Goal: Transaction & Acquisition: Purchase product/service

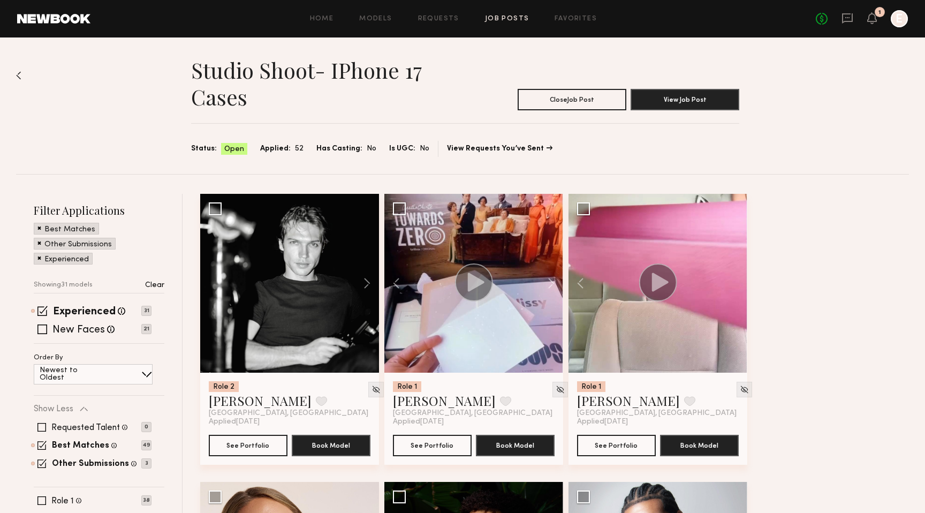
scroll to position [1469, 0]
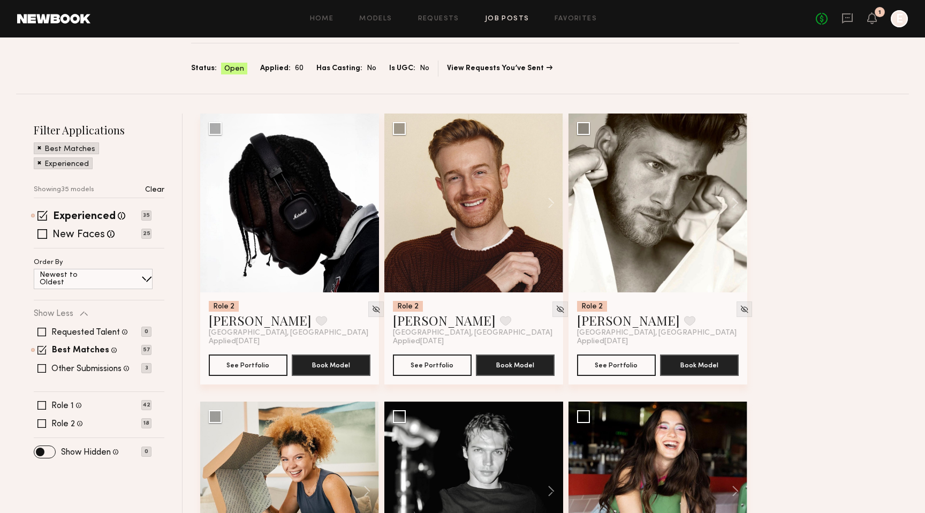
scroll to position [85, 0]
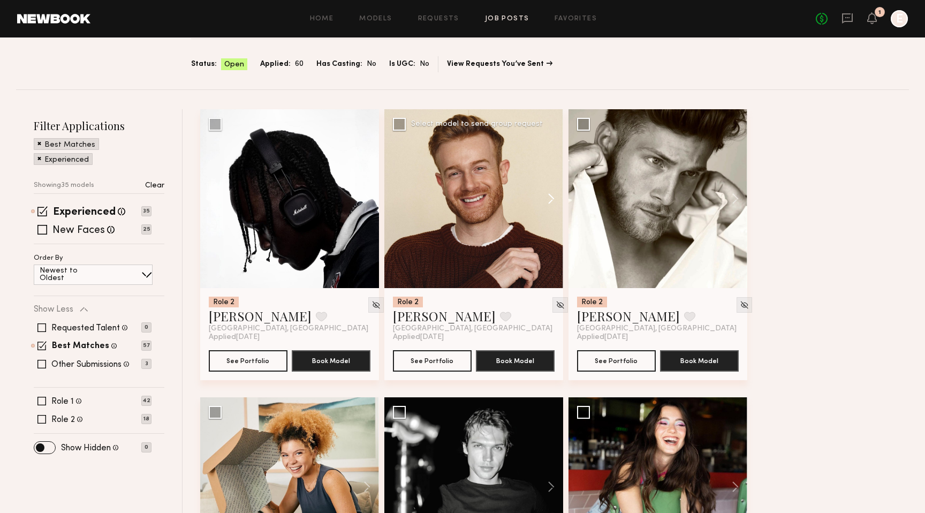
click at [552, 197] on button at bounding box center [546, 198] width 34 height 179
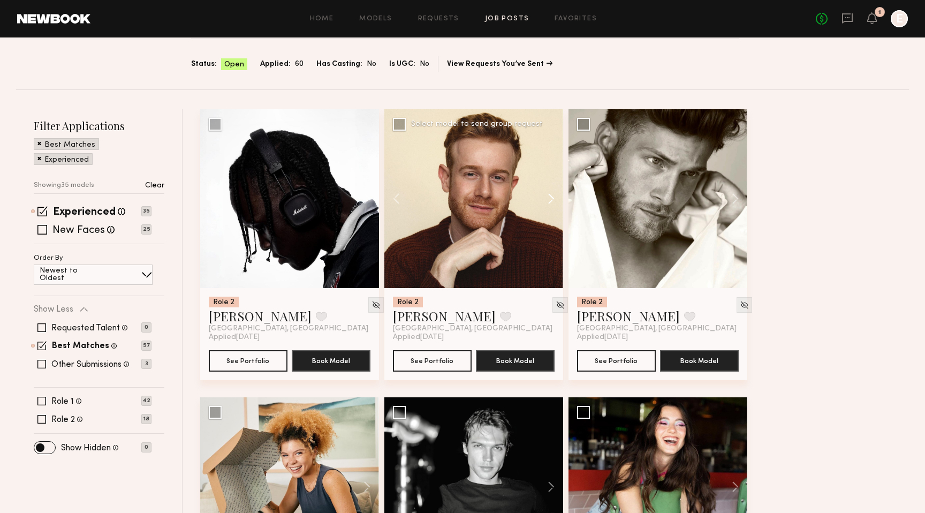
click at [552, 197] on button at bounding box center [546, 198] width 34 height 179
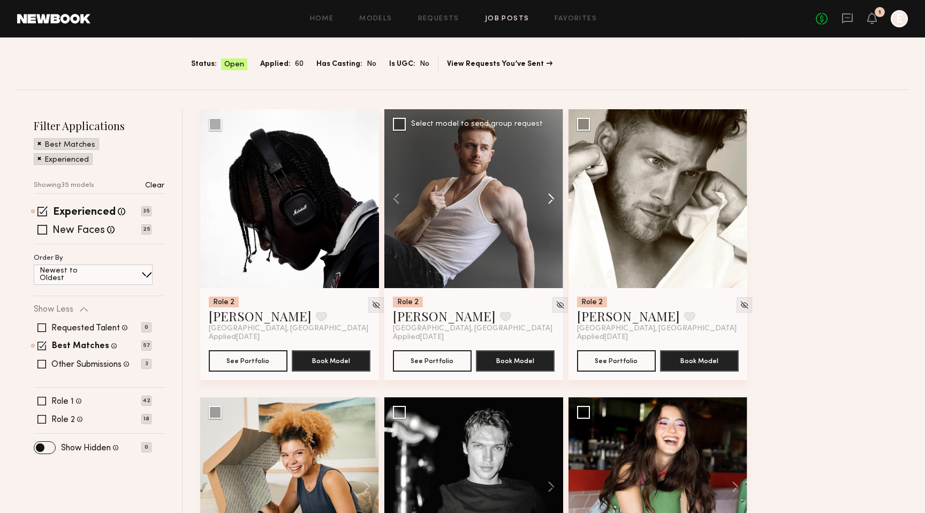
click at [552, 197] on button at bounding box center [546, 198] width 34 height 179
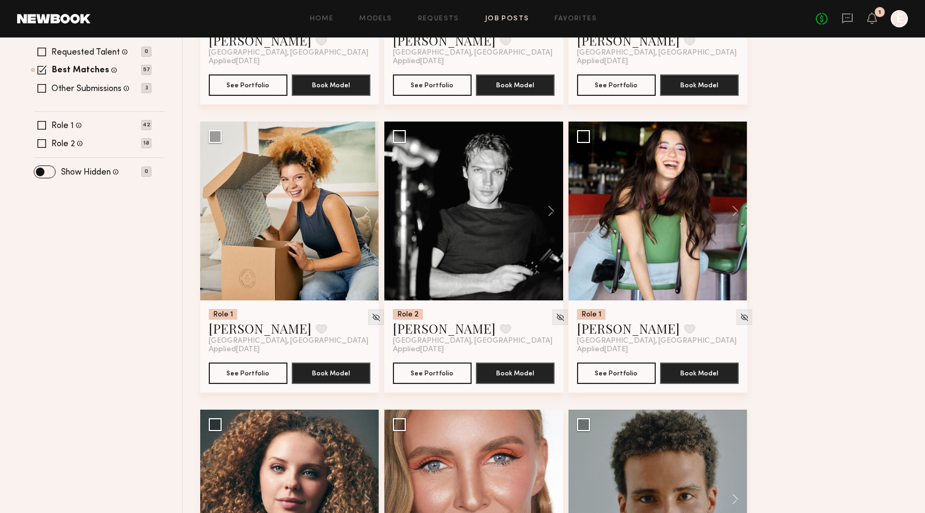
scroll to position [371, 0]
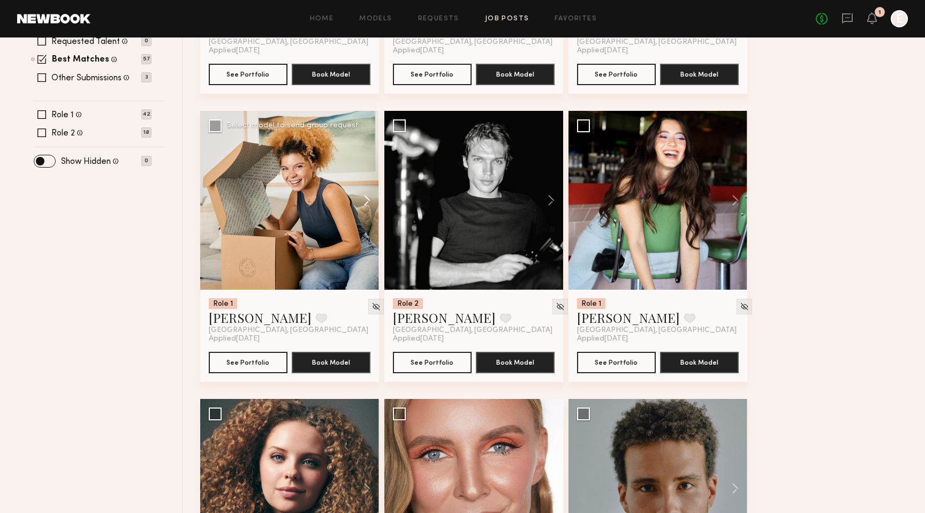
click at [367, 200] on button at bounding box center [362, 200] width 34 height 179
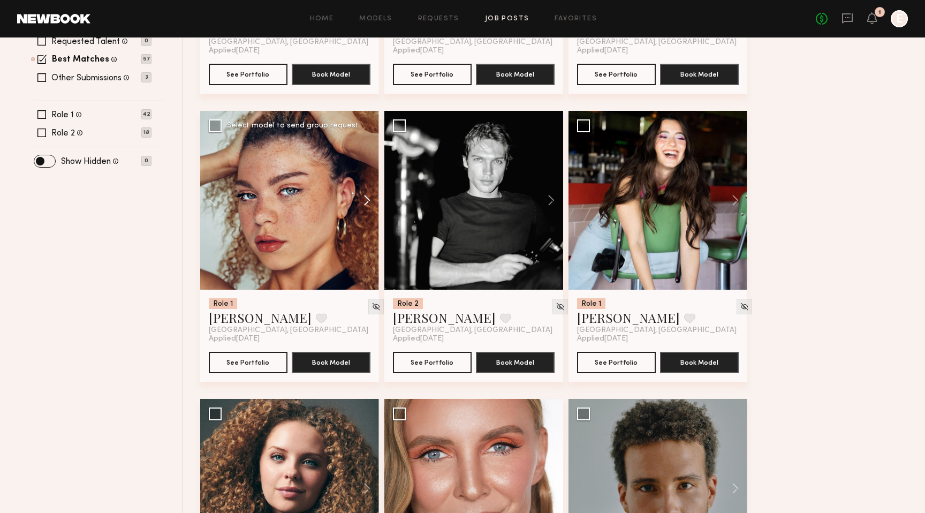
click at [367, 200] on button at bounding box center [362, 200] width 34 height 179
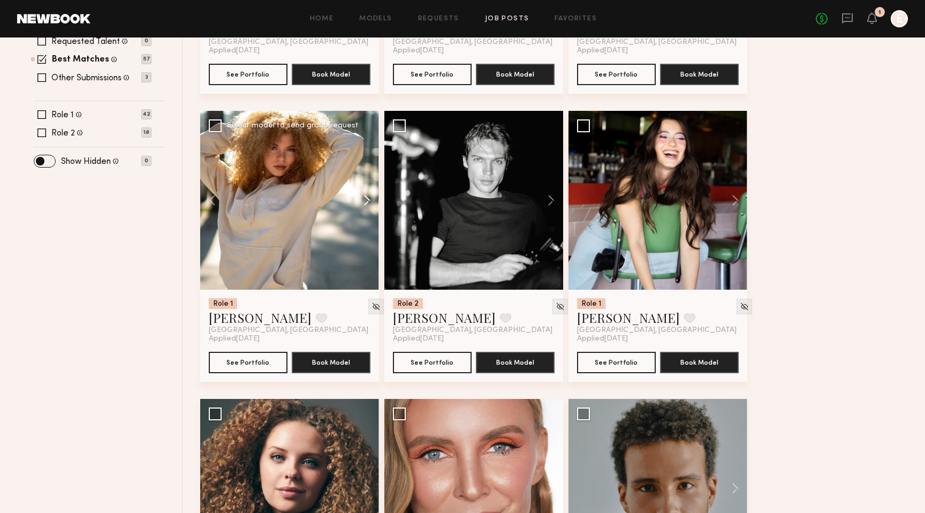
click at [367, 200] on button at bounding box center [362, 200] width 34 height 179
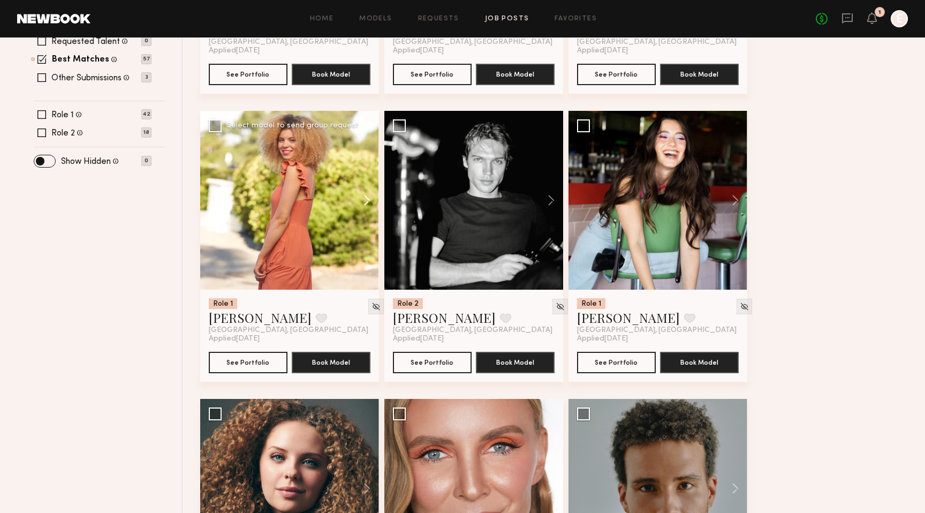
click at [367, 200] on button at bounding box center [362, 200] width 34 height 179
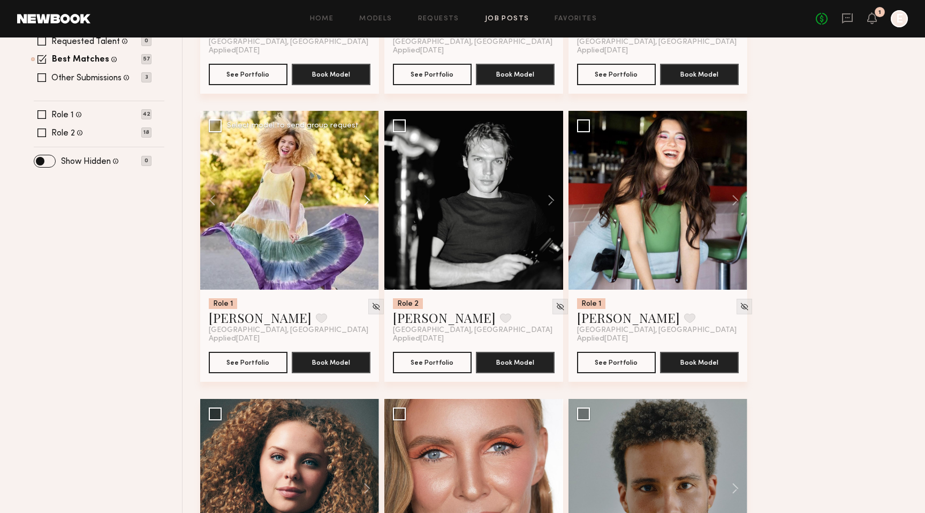
click at [367, 200] on button at bounding box center [362, 200] width 34 height 179
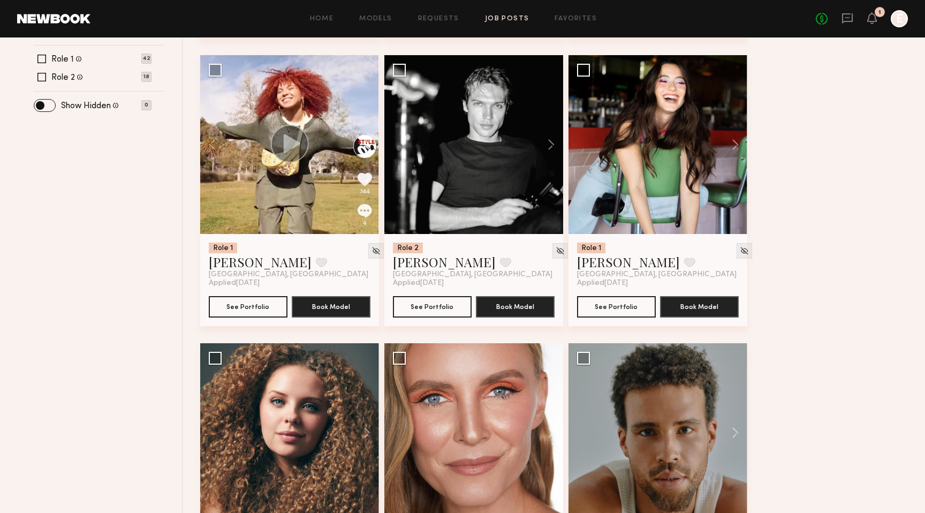
scroll to position [437, 0]
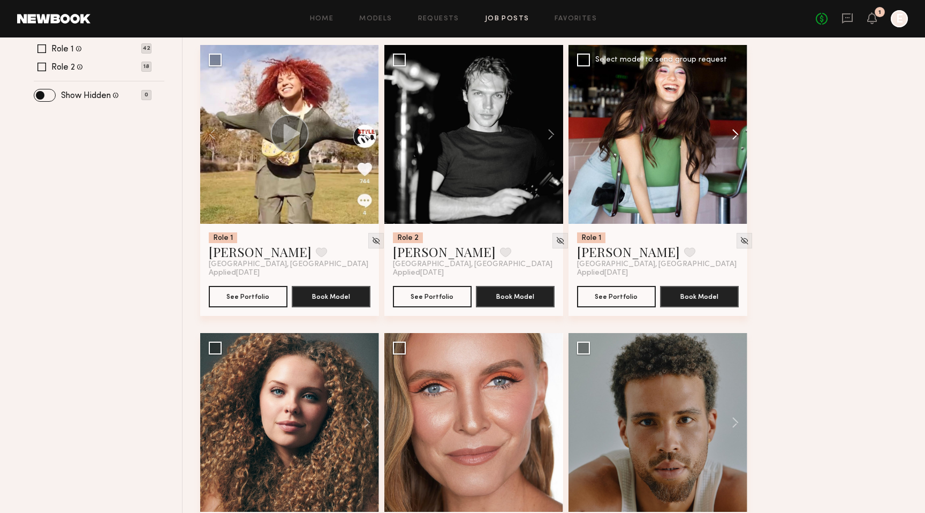
click at [730, 133] on button at bounding box center [730, 134] width 34 height 179
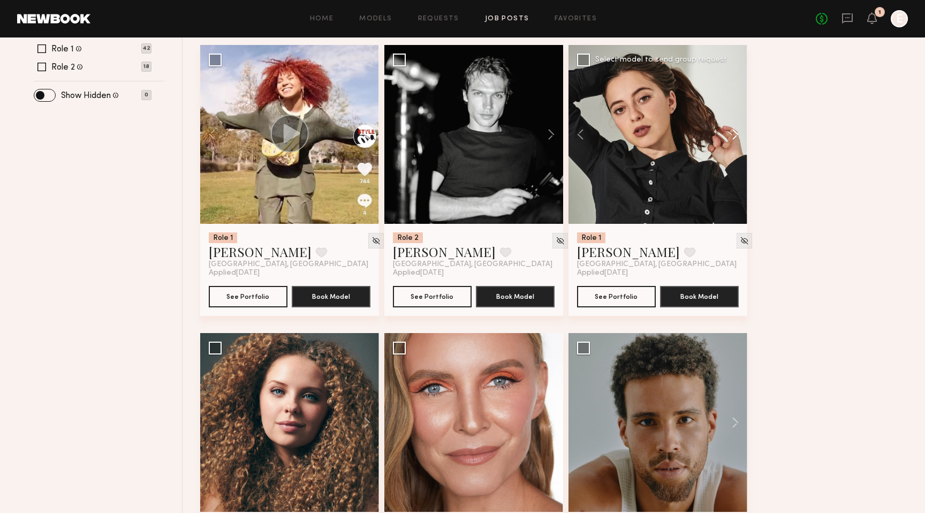
click at [731, 133] on button at bounding box center [730, 134] width 34 height 179
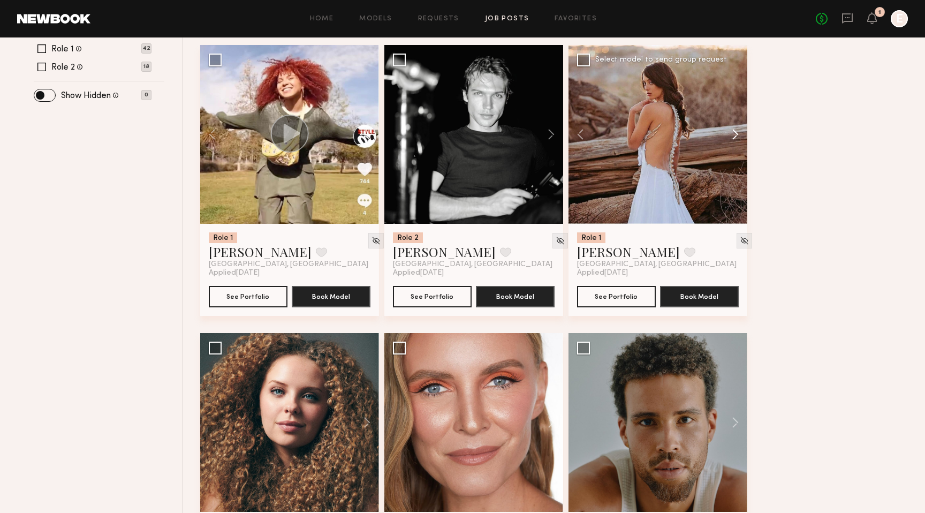
click at [731, 133] on button at bounding box center [730, 134] width 34 height 179
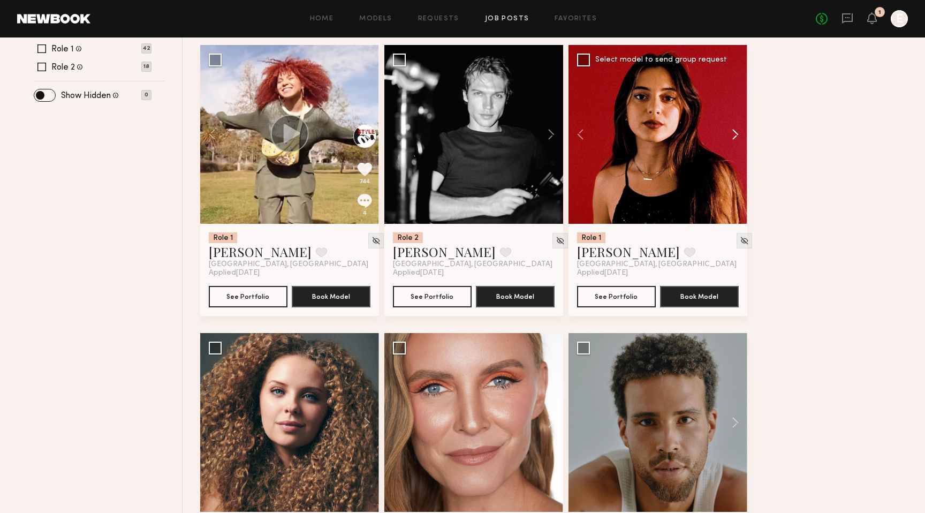
click at [731, 133] on button at bounding box center [730, 134] width 34 height 179
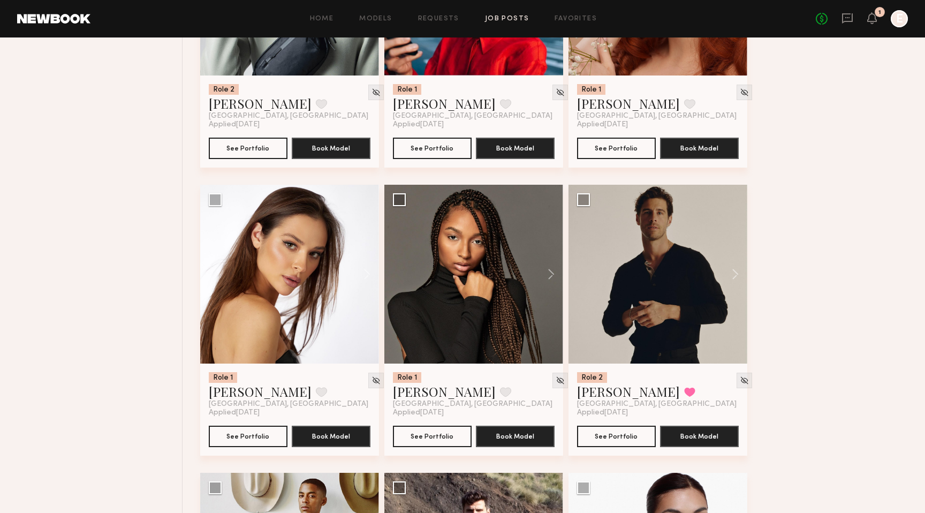
scroll to position [1134, 0]
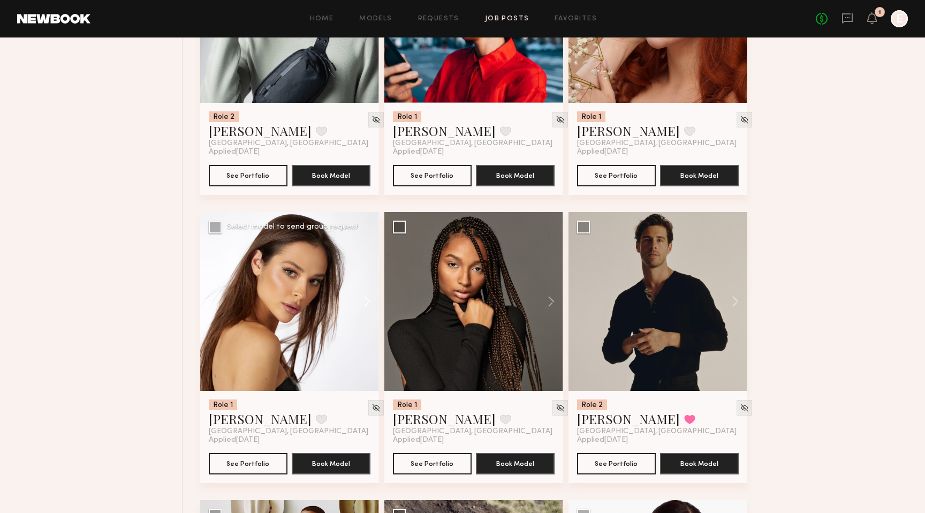
click at [368, 301] on button at bounding box center [362, 301] width 34 height 179
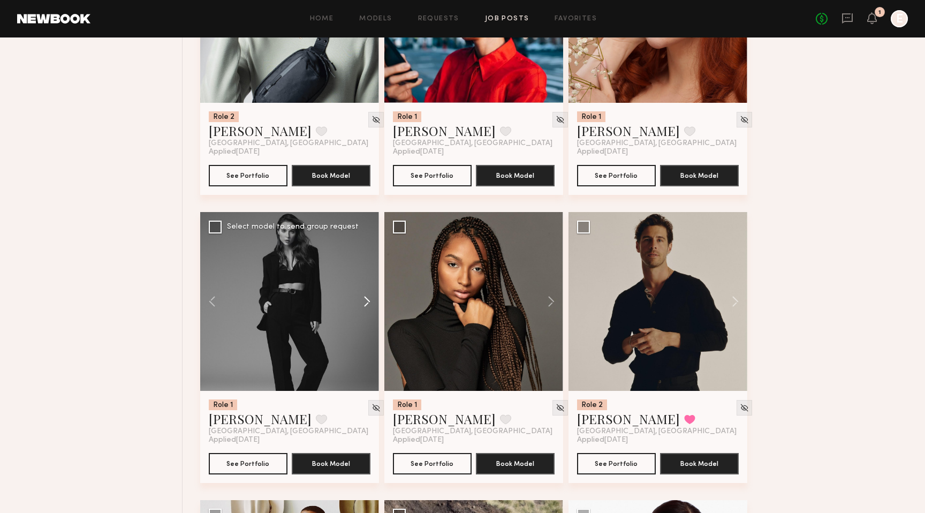
click at [368, 301] on button at bounding box center [362, 301] width 34 height 179
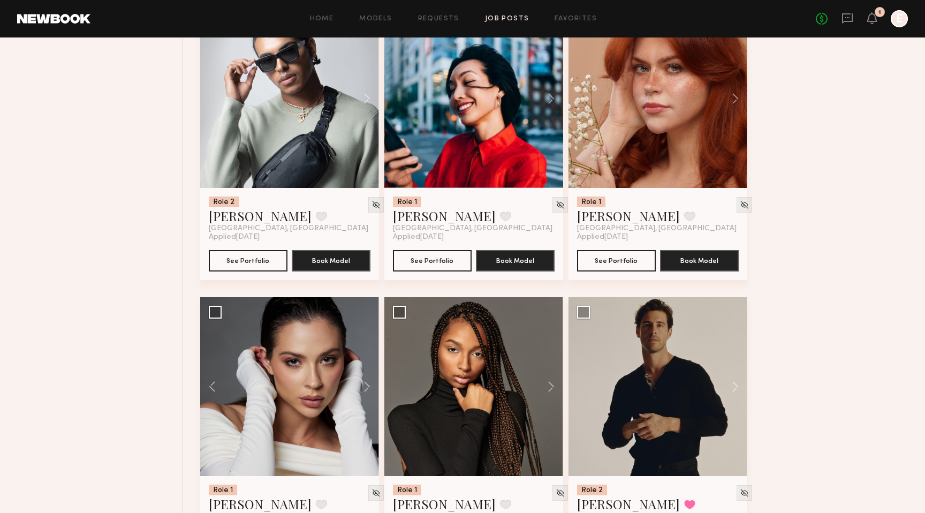
scroll to position [1045, 0]
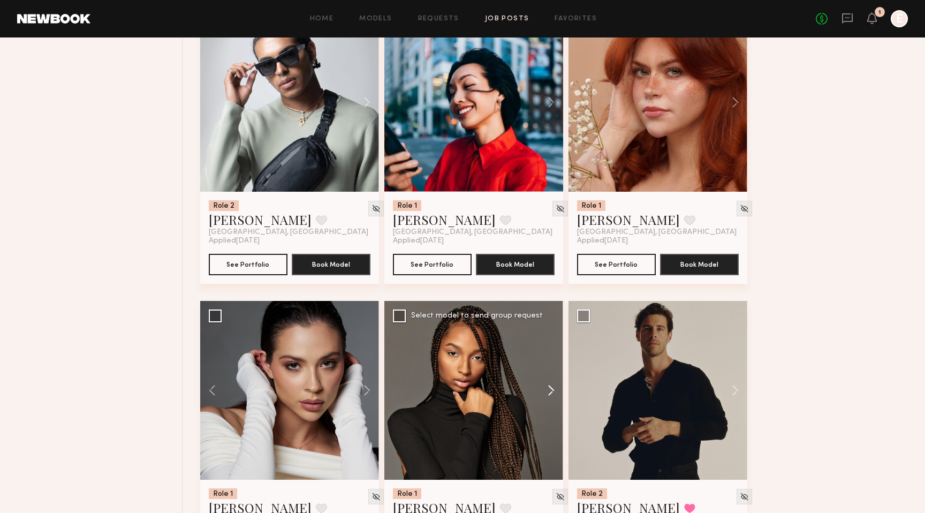
click at [552, 395] on button at bounding box center [546, 390] width 34 height 179
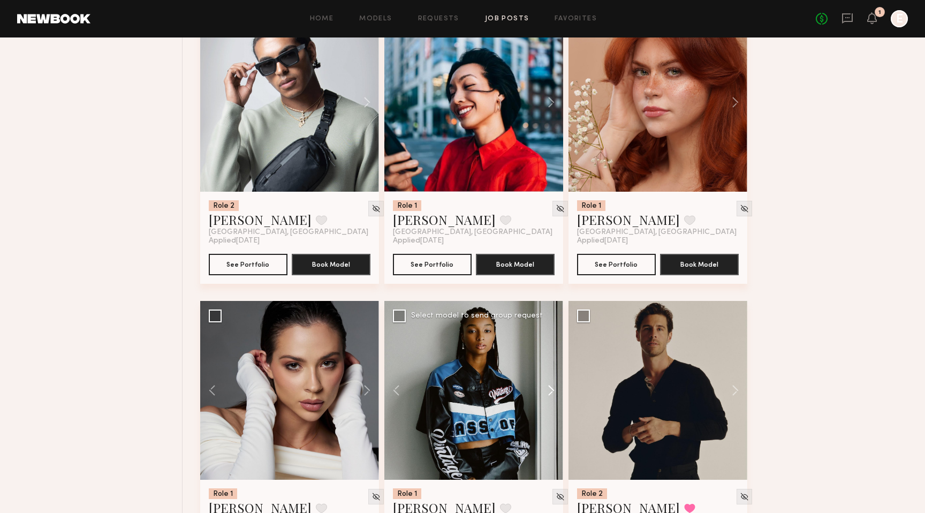
click at [552, 394] on button at bounding box center [546, 390] width 34 height 179
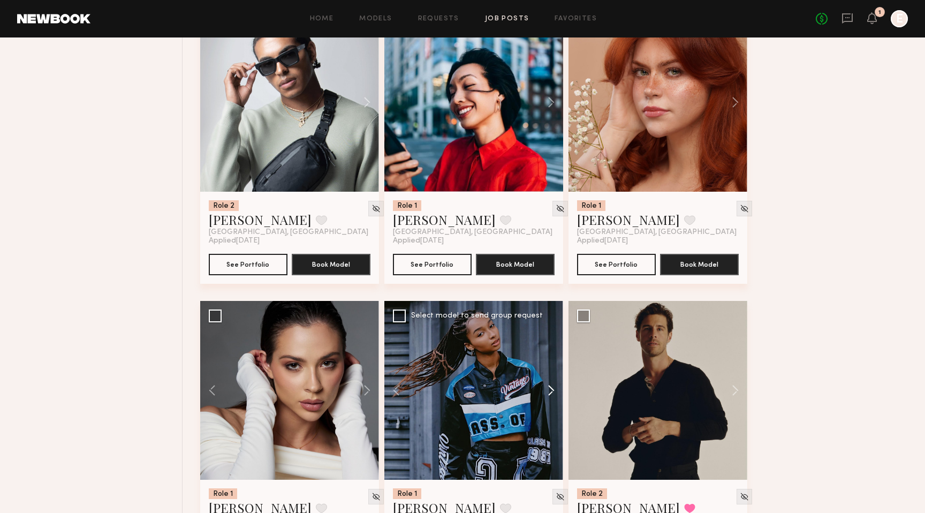
click at [552, 394] on button at bounding box center [546, 390] width 34 height 179
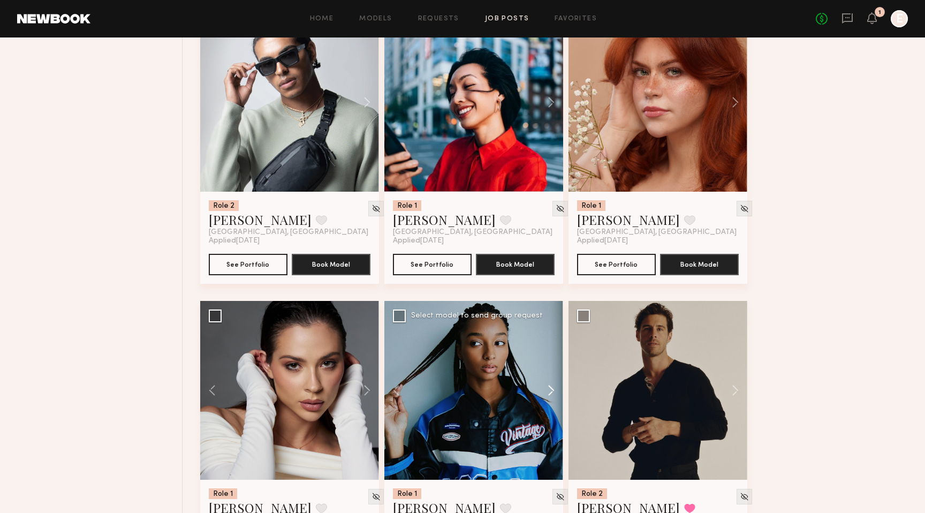
click at [552, 394] on button at bounding box center [546, 390] width 34 height 179
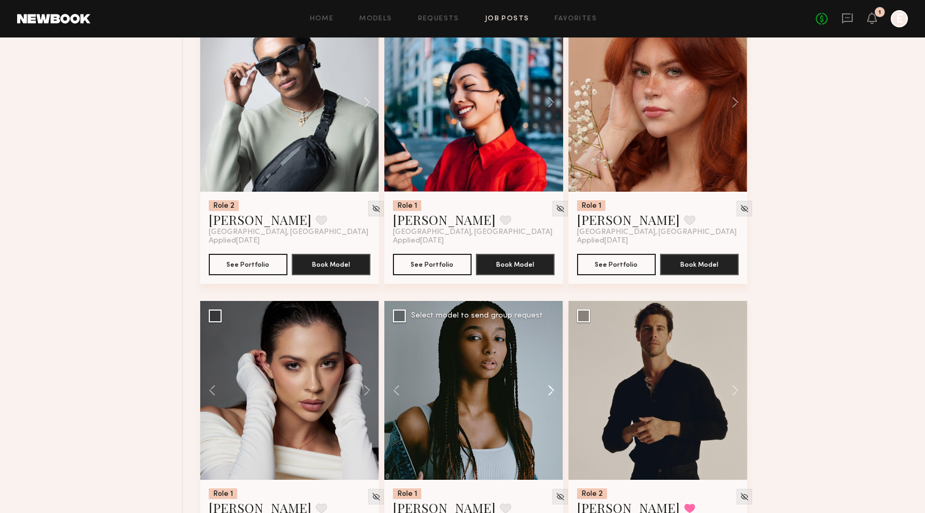
click at [551, 392] on button at bounding box center [546, 390] width 34 height 179
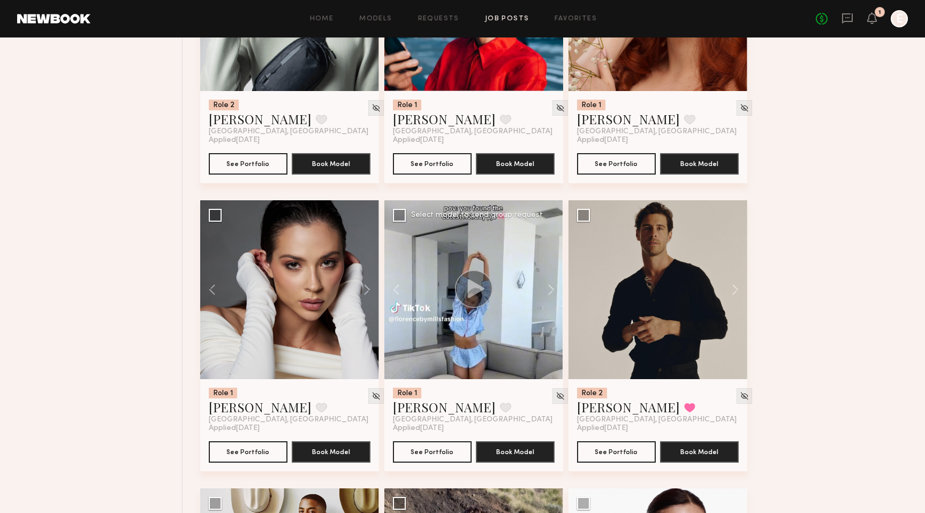
scroll to position [1151, 0]
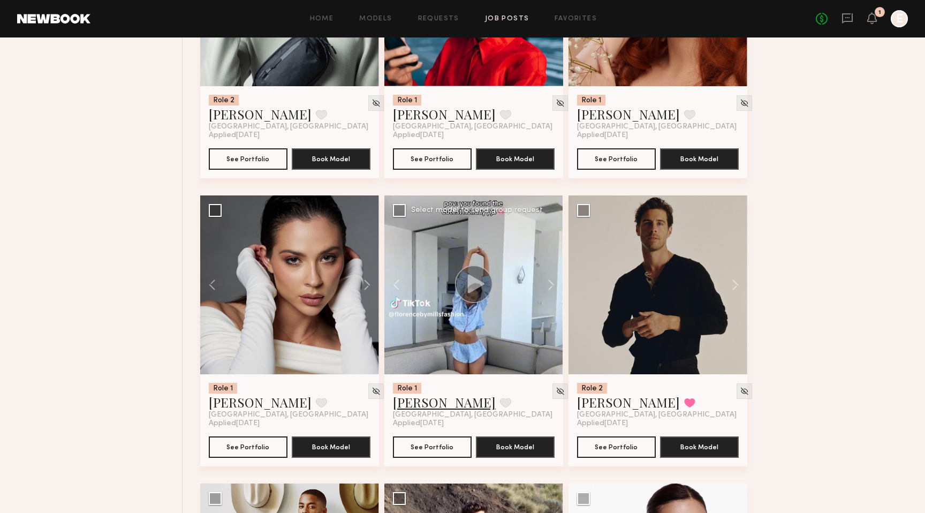
click at [422, 403] on link "Alexis J." at bounding box center [444, 402] width 103 height 17
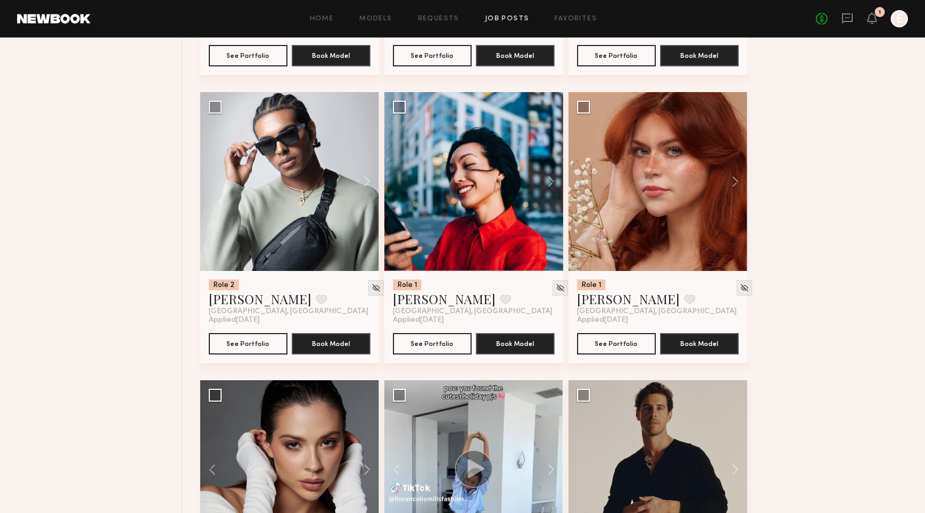
scroll to position [937, 0]
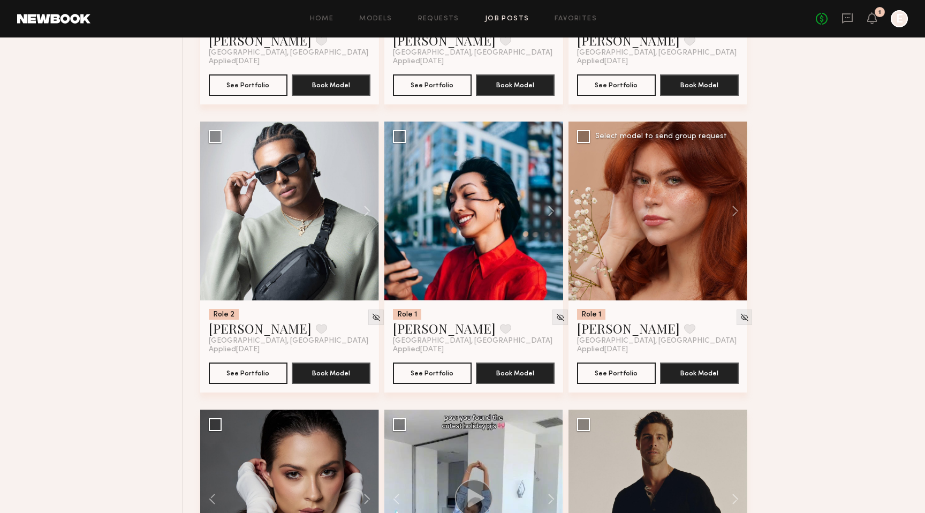
click at [674, 212] on div at bounding box center [658, 211] width 179 height 179
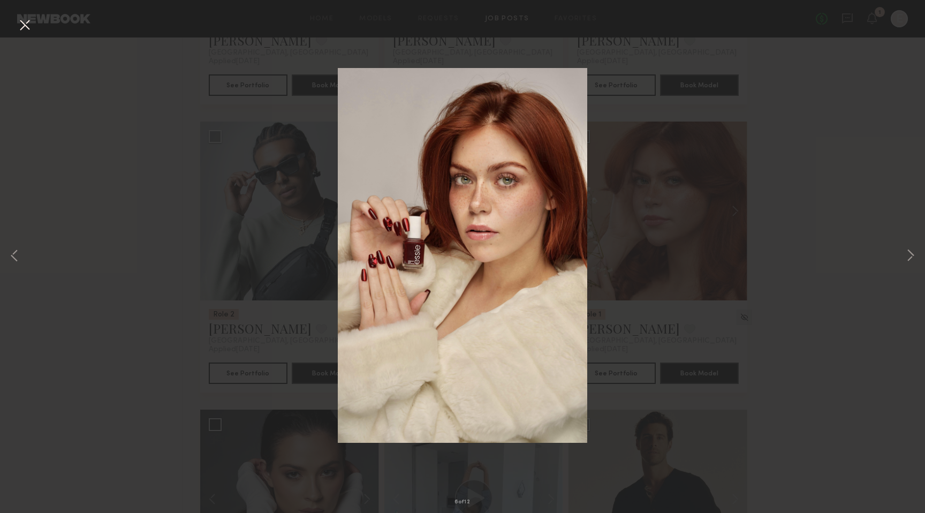
click at [805, 318] on div "6 of 12" at bounding box center [462, 256] width 925 height 513
click at [824, 338] on div "6 of 12" at bounding box center [462, 256] width 925 height 513
click at [26, 24] on button at bounding box center [24, 25] width 17 height 19
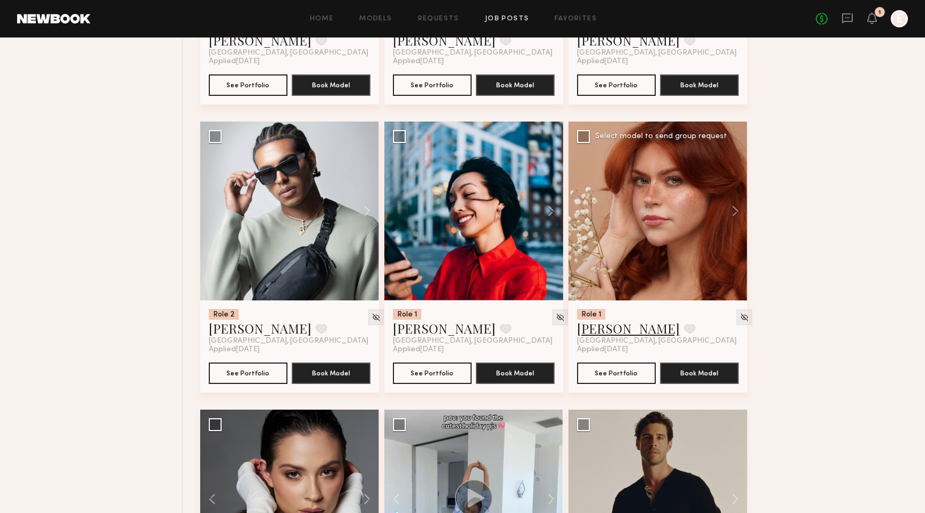
click at [595, 334] on link "Polly R." at bounding box center [628, 328] width 103 height 17
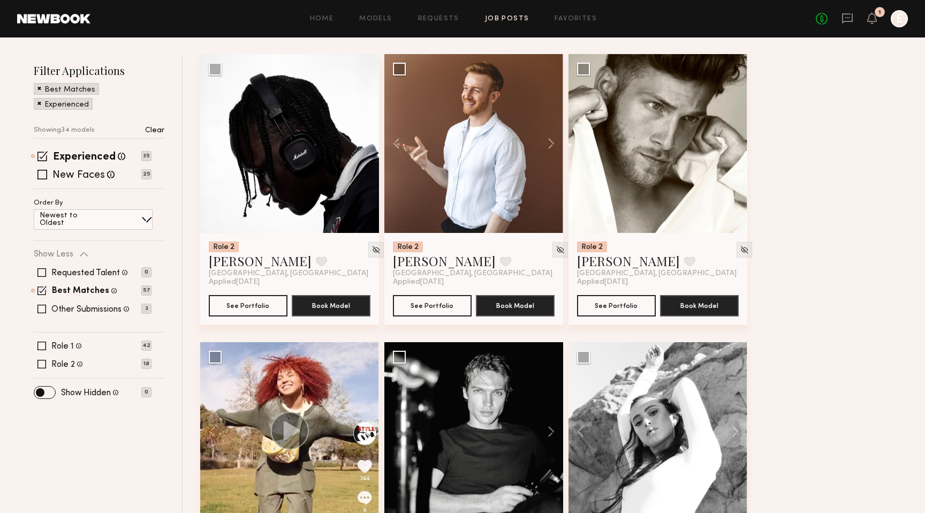
scroll to position [0, 0]
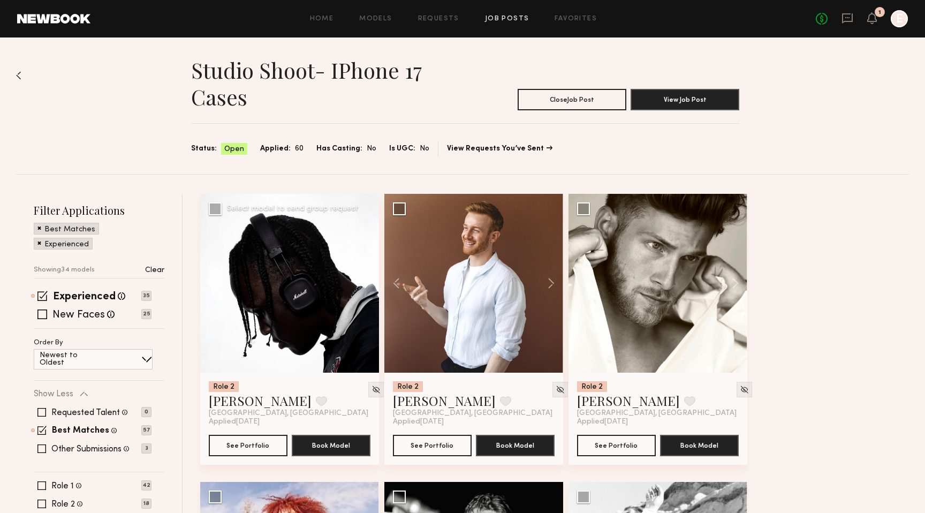
click at [368, 282] on button at bounding box center [362, 283] width 34 height 179
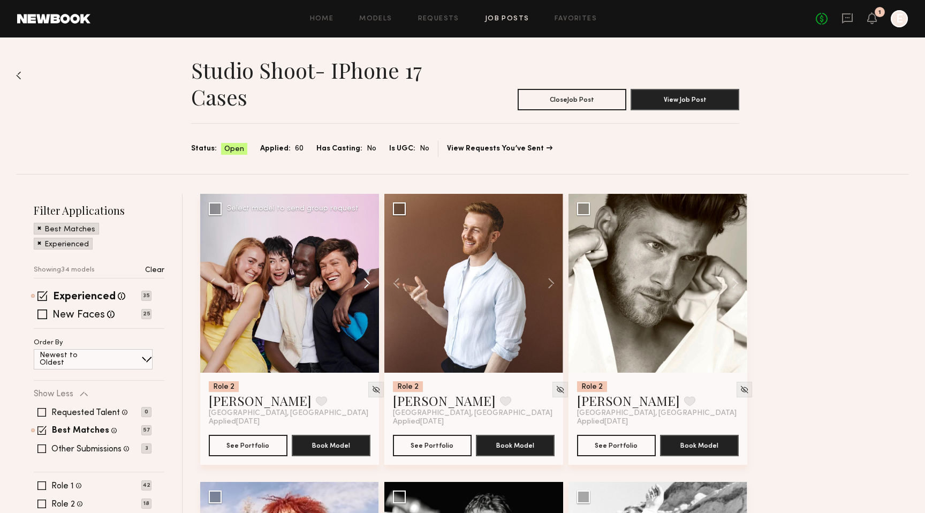
click at [368, 282] on button at bounding box center [362, 283] width 34 height 179
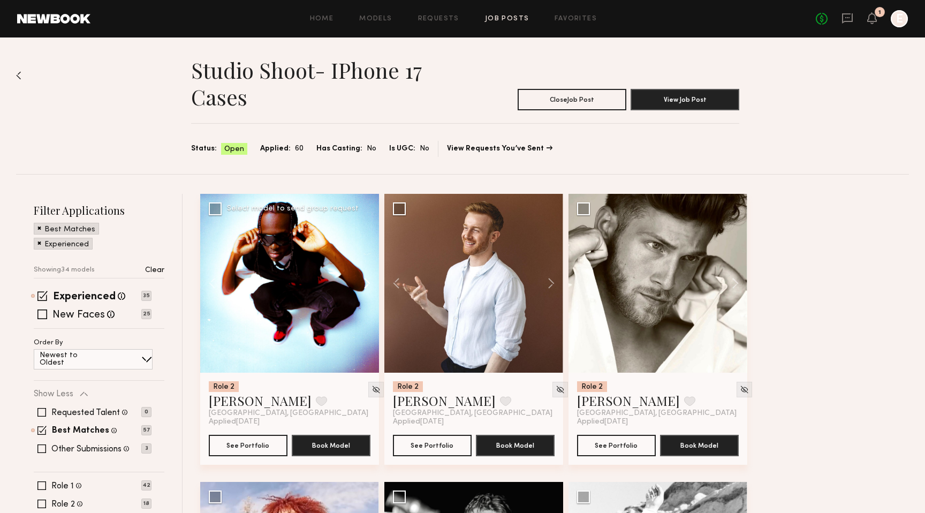
click at [368, 282] on button at bounding box center [362, 283] width 34 height 179
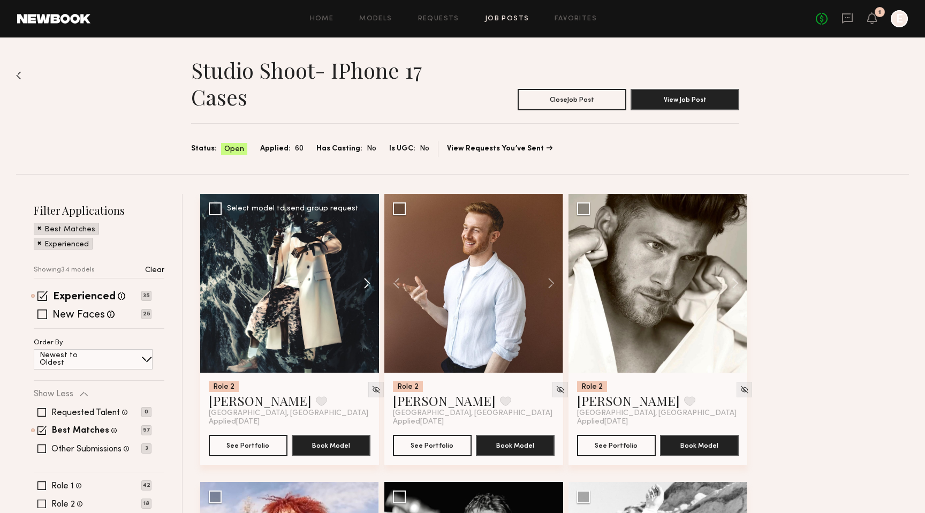
click at [368, 282] on button at bounding box center [362, 283] width 34 height 179
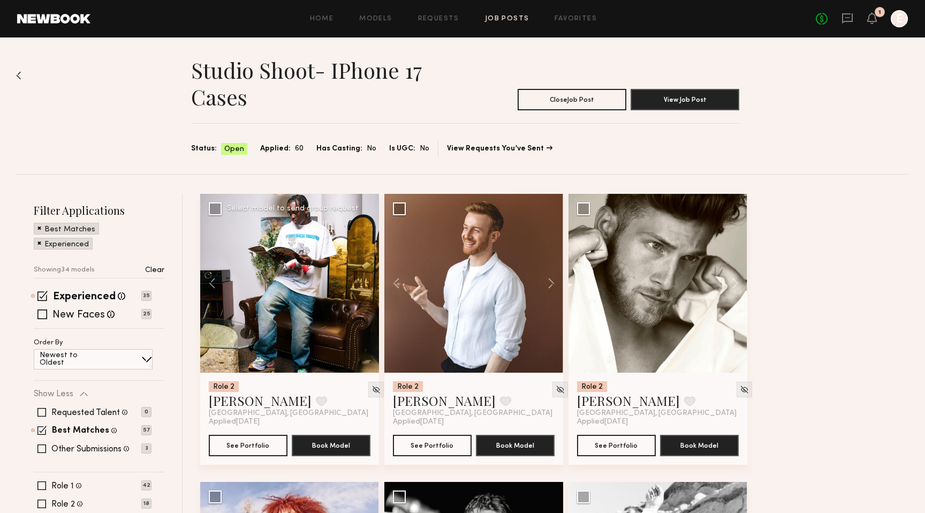
click at [368, 282] on div at bounding box center [289, 283] width 179 height 179
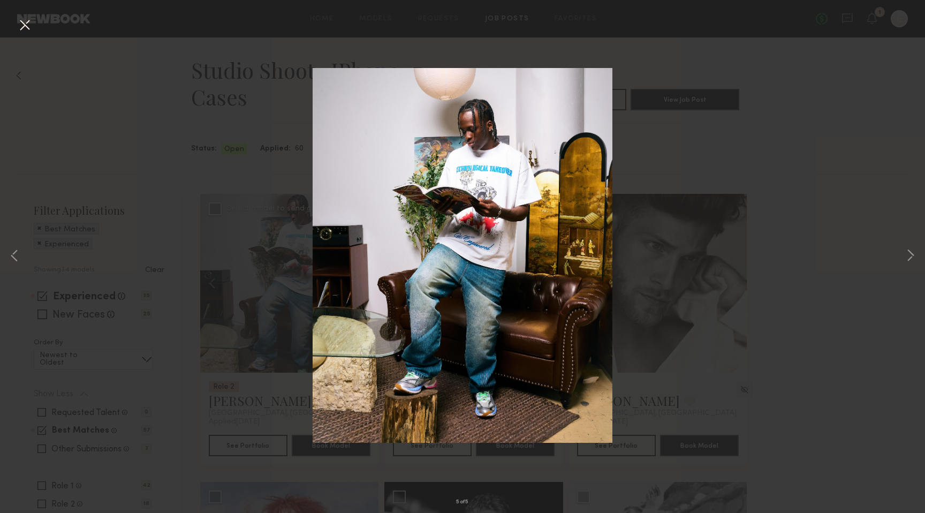
click at [29, 29] on button at bounding box center [24, 25] width 17 height 19
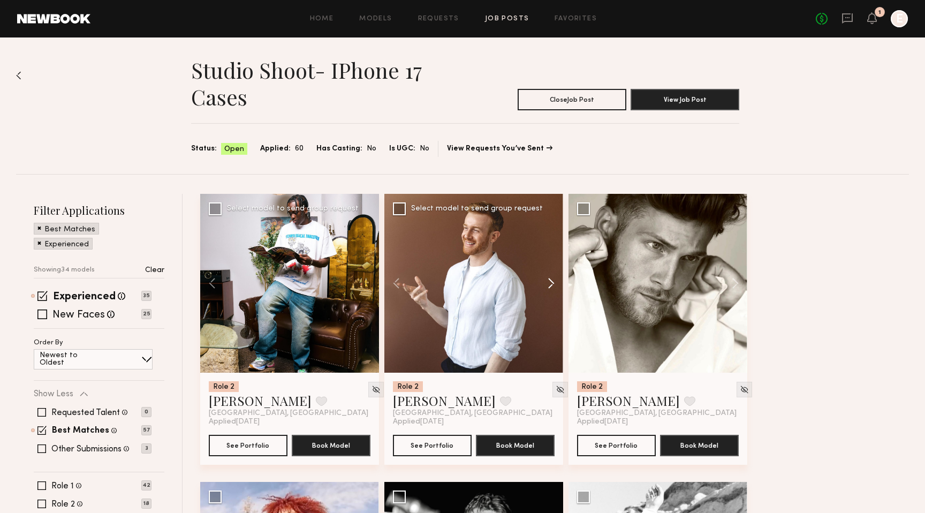
click at [551, 283] on button at bounding box center [546, 283] width 34 height 179
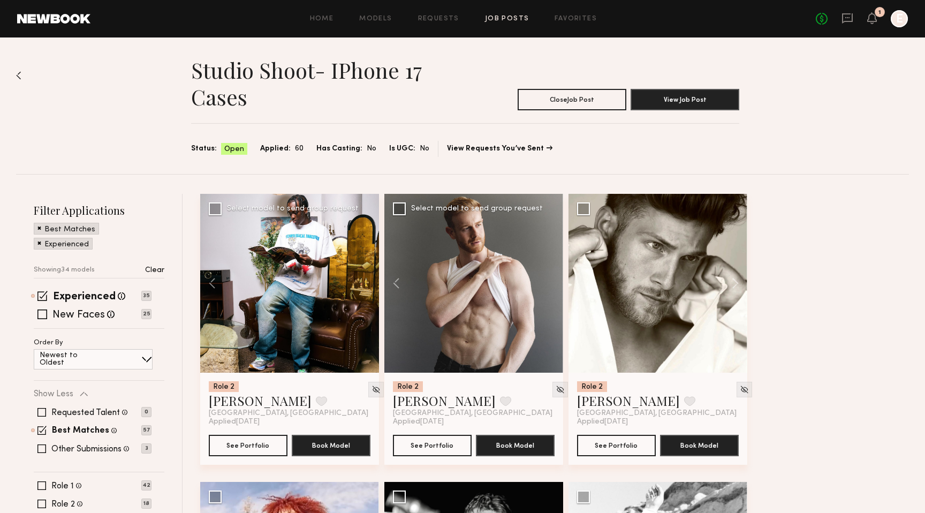
click at [551, 283] on div at bounding box center [474, 283] width 179 height 179
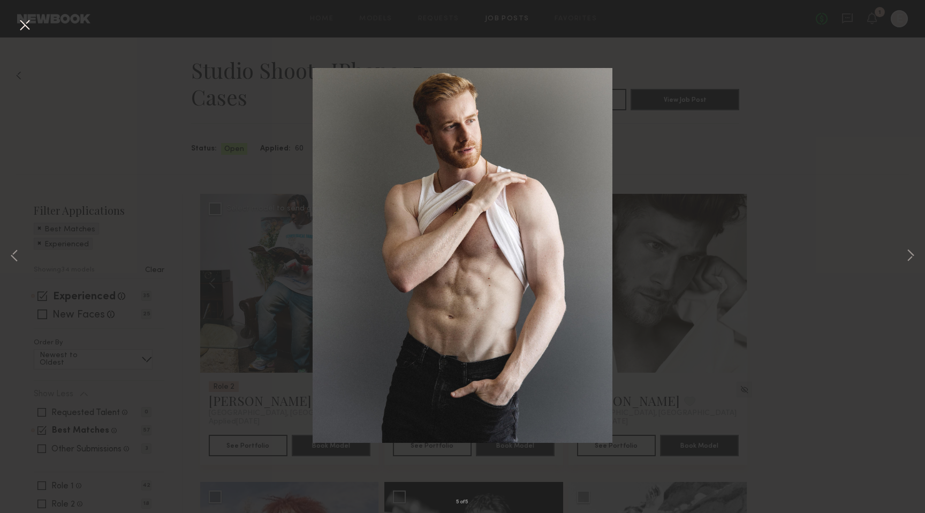
click at [22, 33] on button at bounding box center [24, 25] width 17 height 19
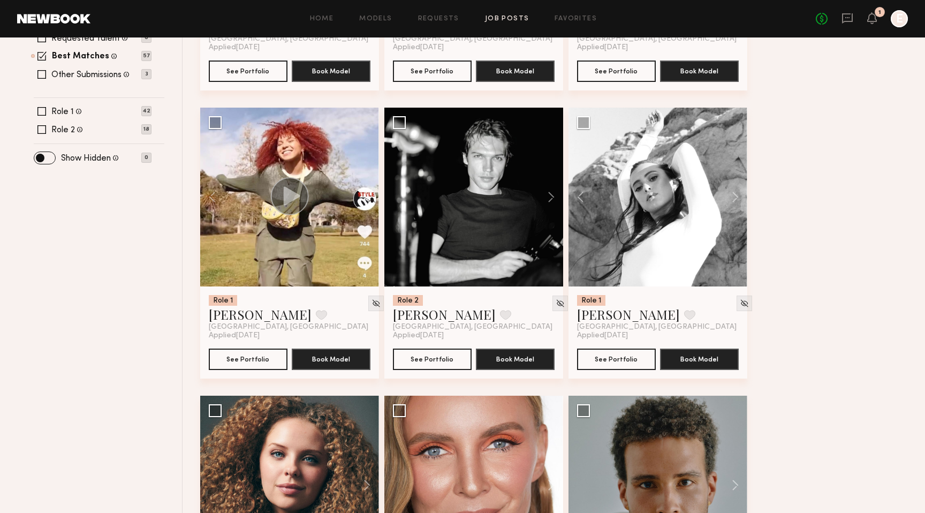
scroll to position [387, 0]
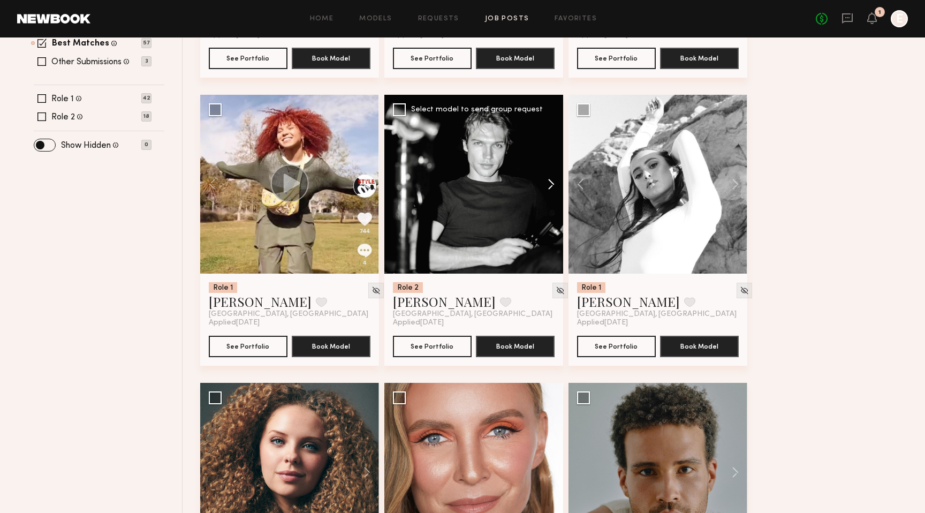
click at [550, 187] on button at bounding box center [546, 184] width 34 height 179
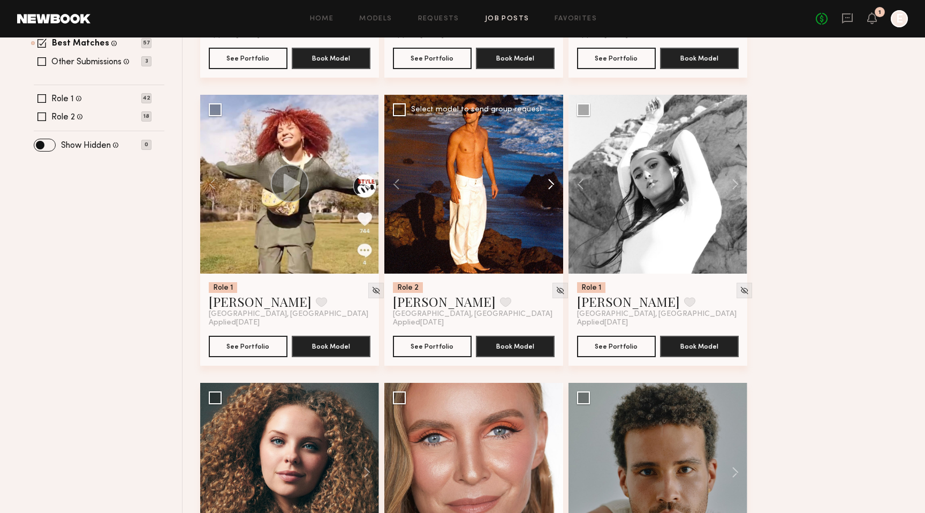
click at [550, 188] on button at bounding box center [546, 184] width 34 height 179
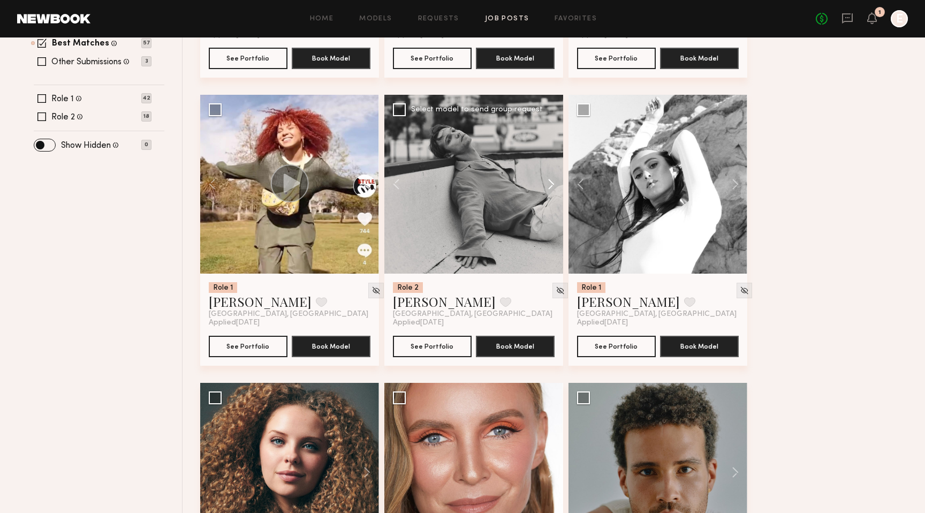
click at [552, 185] on button at bounding box center [546, 184] width 34 height 179
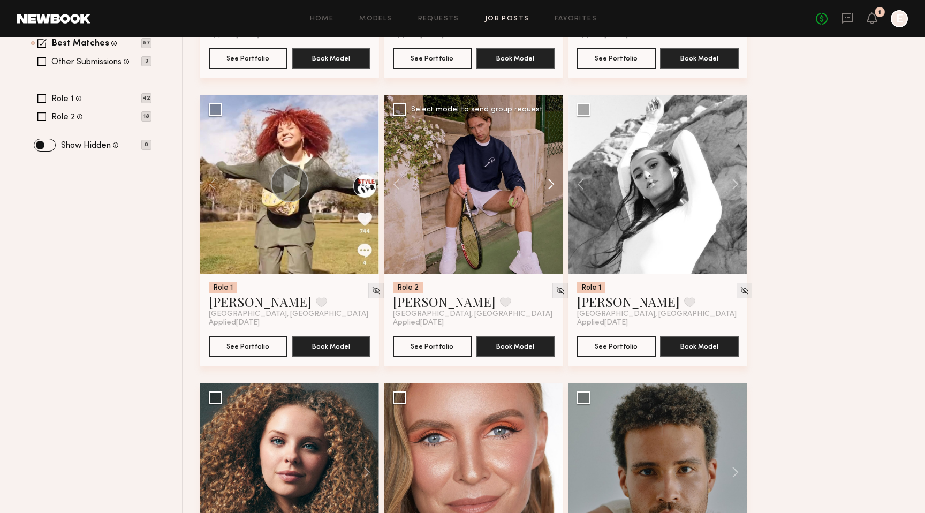
click at [552, 185] on button at bounding box center [546, 184] width 34 height 179
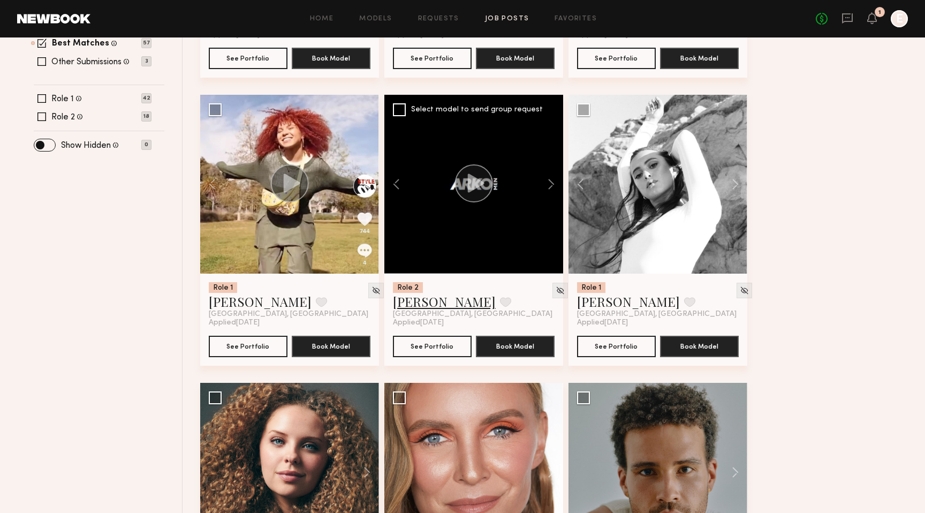
click at [414, 307] on link "Sasha P." at bounding box center [444, 301] width 103 height 17
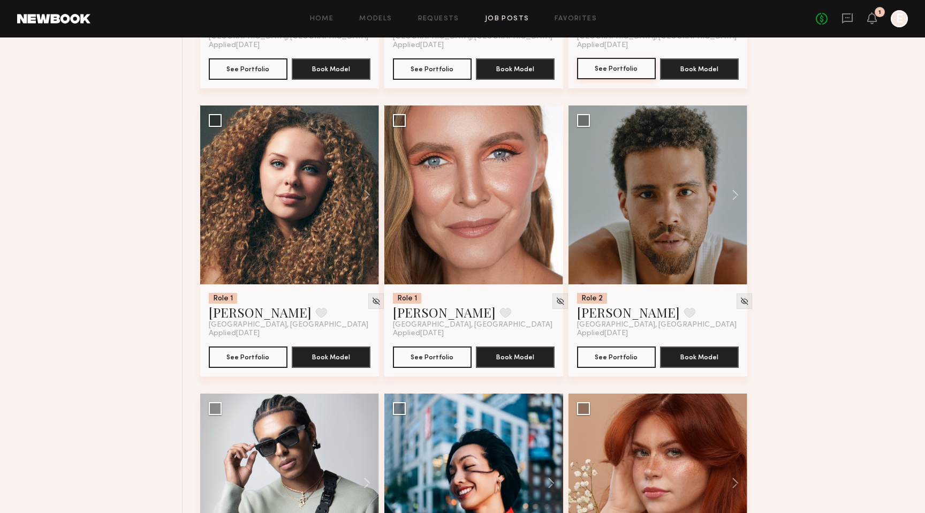
scroll to position [675, 0]
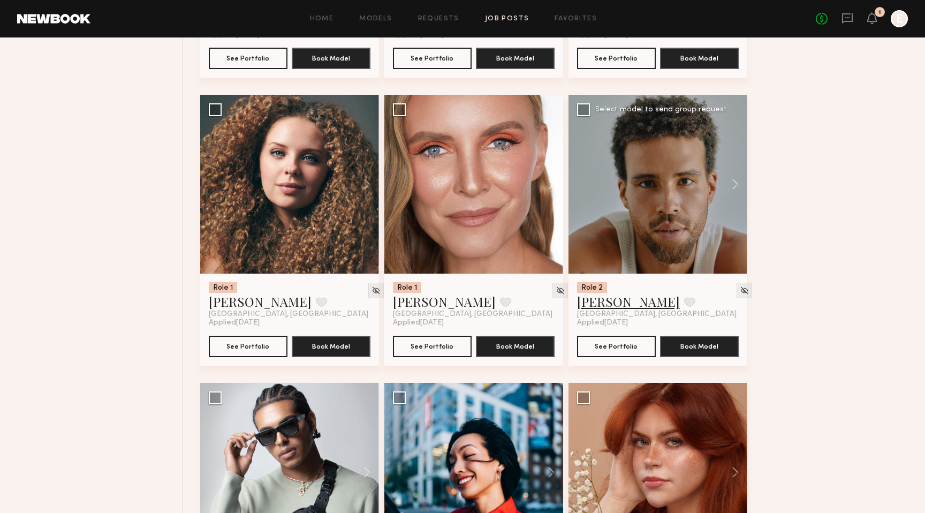
click at [595, 304] on link "Trae G." at bounding box center [628, 301] width 103 height 17
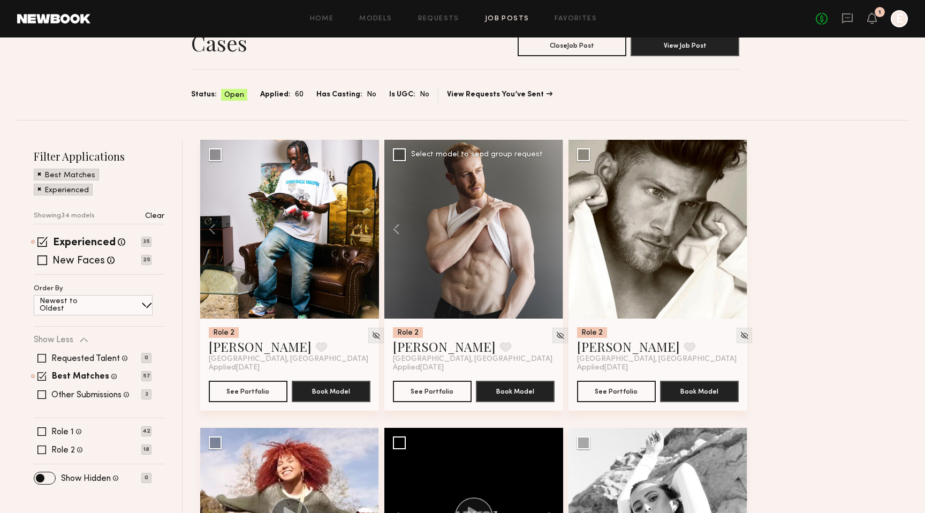
scroll to position [0, 0]
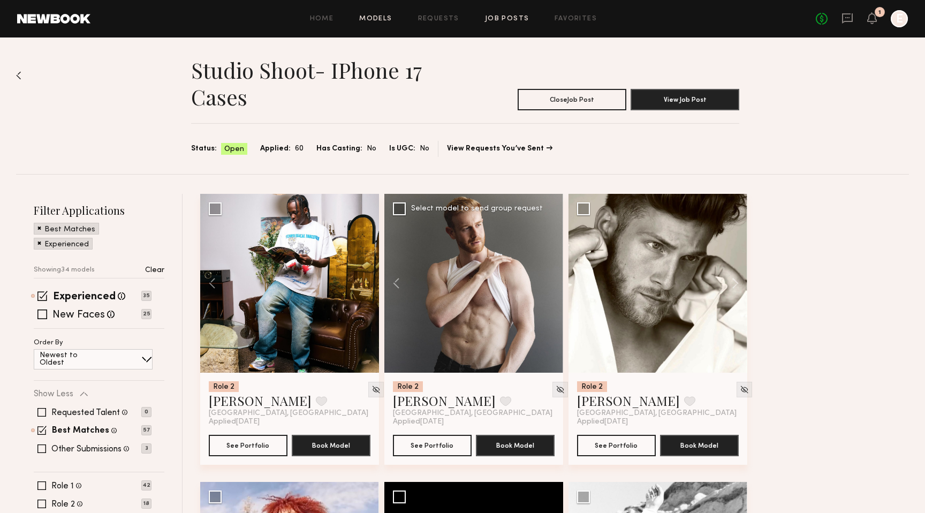
click at [375, 20] on link "Models" at bounding box center [375, 19] width 33 height 7
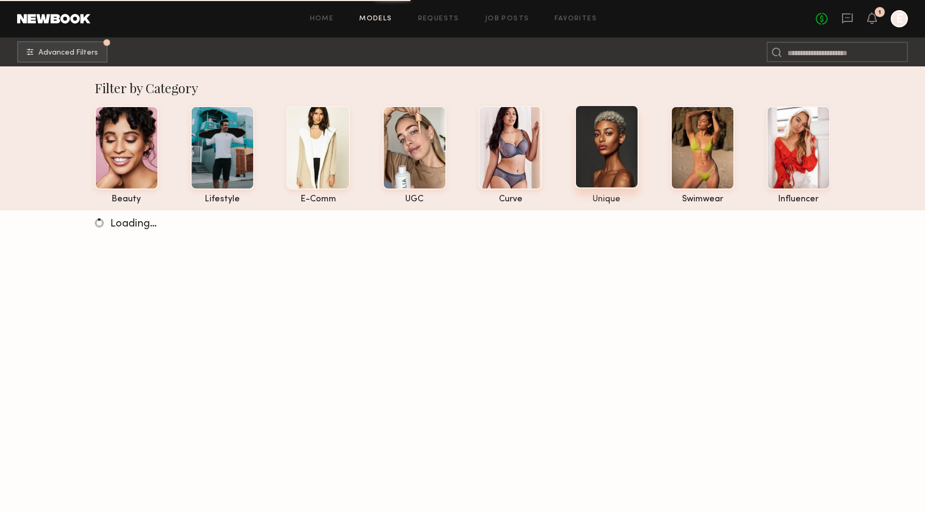
click at [598, 157] on div at bounding box center [607, 147] width 64 height 84
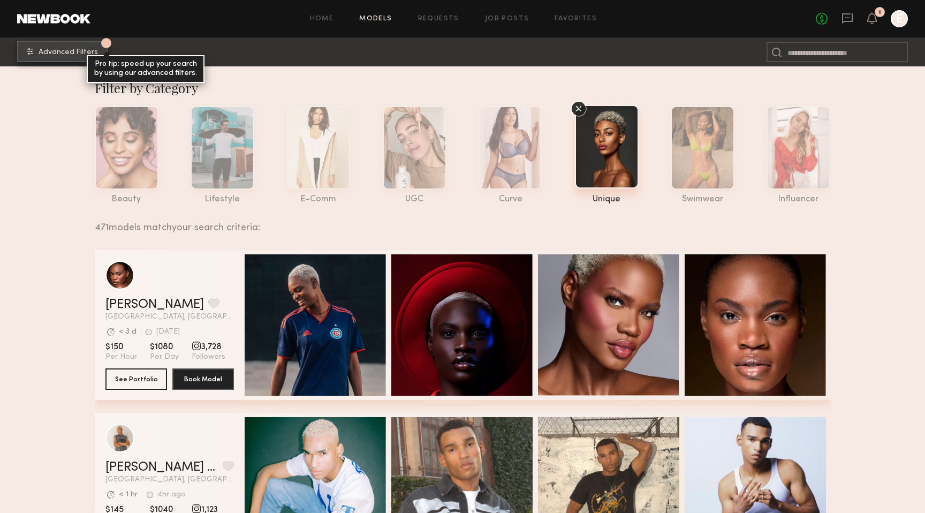
click at [38, 48] on button "1 Advanced Filters Pro tip: speed up your search by using our advanced filters." at bounding box center [62, 51] width 91 height 21
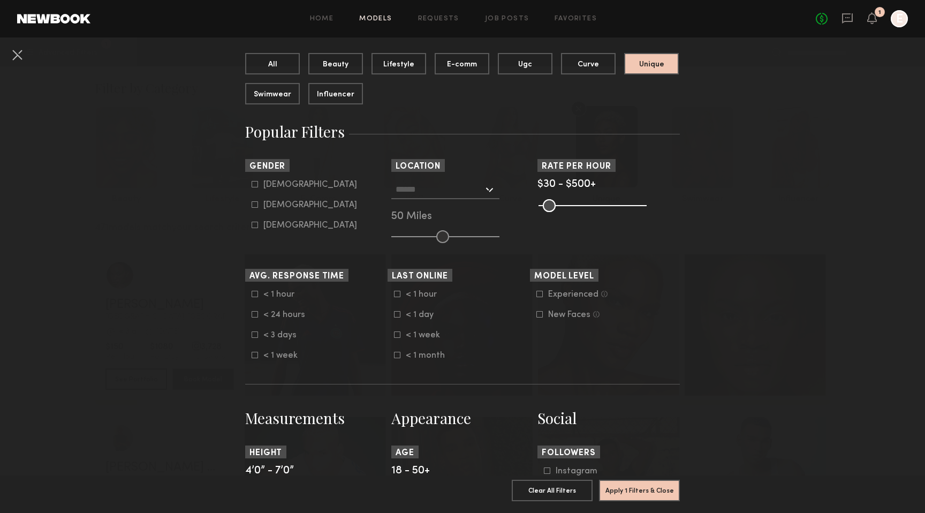
scroll to position [110, 0]
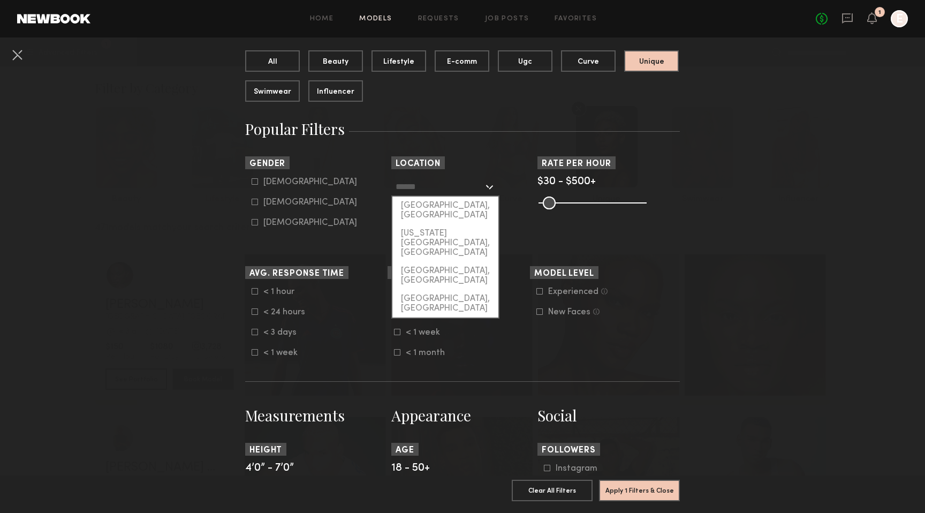
click at [465, 189] on input "text" at bounding box center [440, 186] width 88 height 18
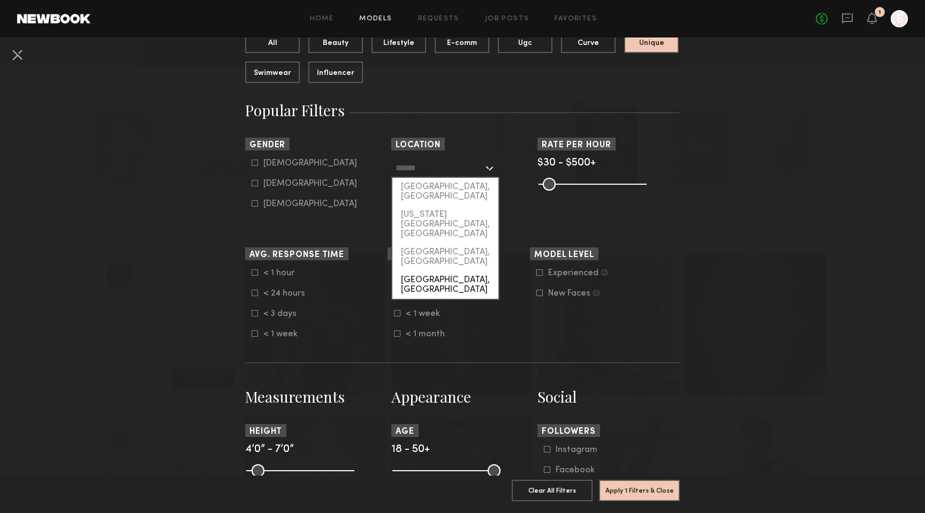
scroll to position [124, 0]
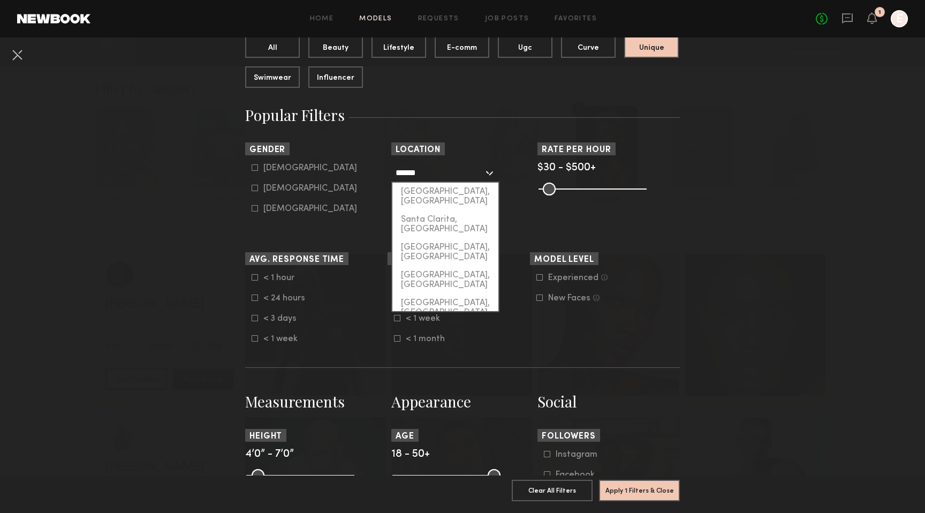
click at [426, 350] on div "Santa Barbara, CA" at bounding box center [446, 364] width 106 height 28
type input "**********"
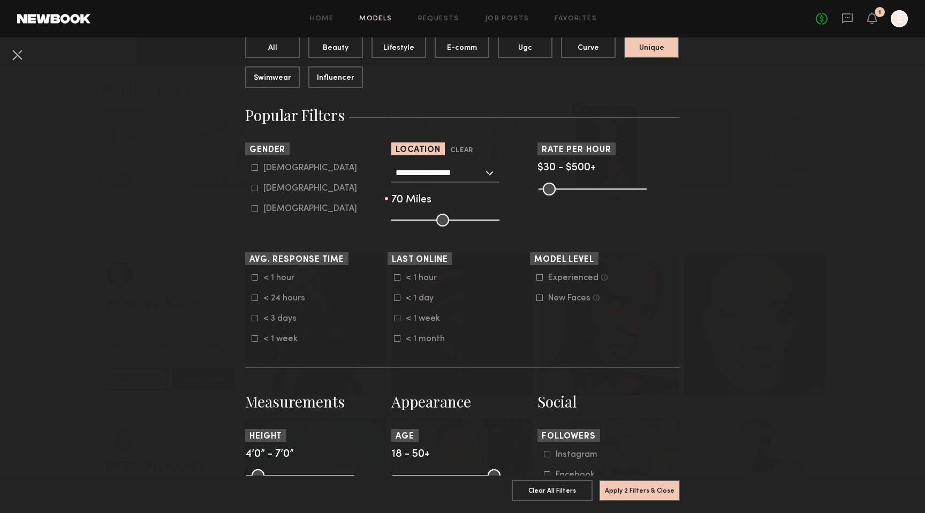
type input "**"
click at [464, 220] on input "range" at bounding box center [445, 220] width 108 height 13
click at [599, 224] on section "Rate per Hour $30 - $500+ Pro Tip: Rates are often negotiable. We recommend inc…" at bounding box center [609, 184] width 142 height 84
click at [637, 492] on button "Apply 2 Filters & Close" at bounding box center [639, 489] width 81 height 21
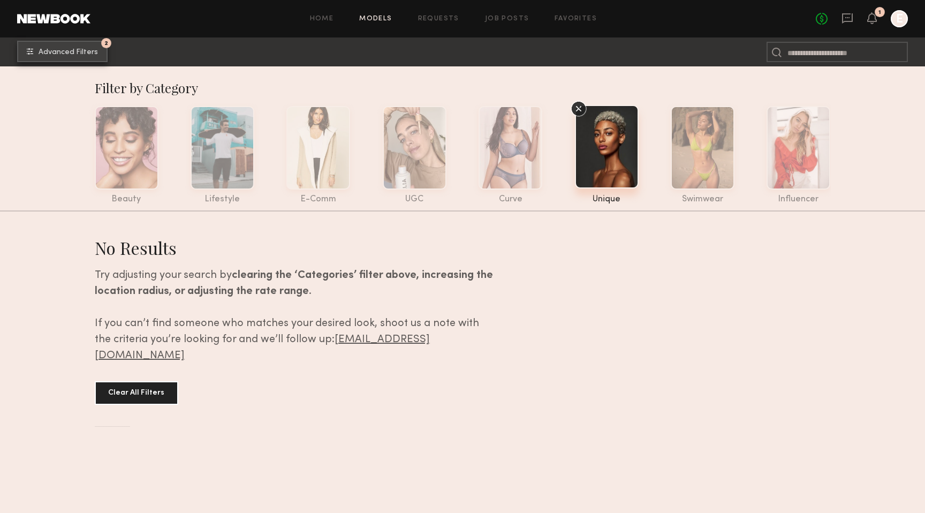
click at [44, 51] on span "Advanced Filters" at bounding box center [68, 52] width 59 height 7
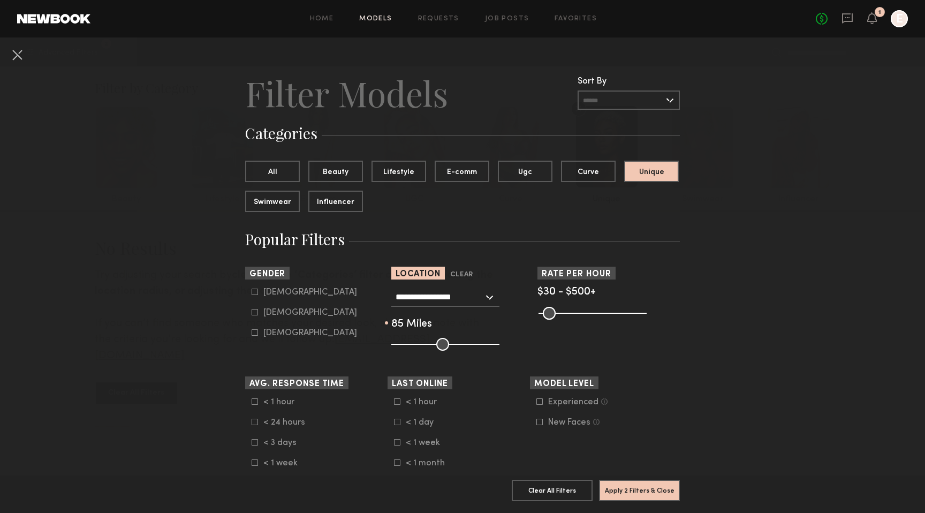
type input "**"
click at [477, 344] on input "range" at bounding box center [445, 344] width 108 height 13
click at [626, 496] on button "Apply 2 Filters & Close" at bounding box center [639, 489] width 81 height 21
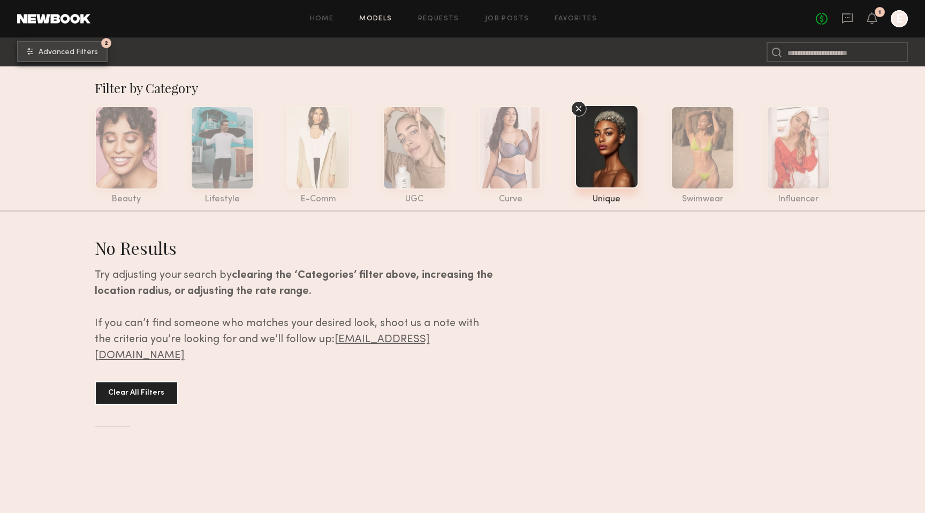
click at [58, 49] on span "Advanced Filters" at bounding box center [68, 52] width 59 height 7
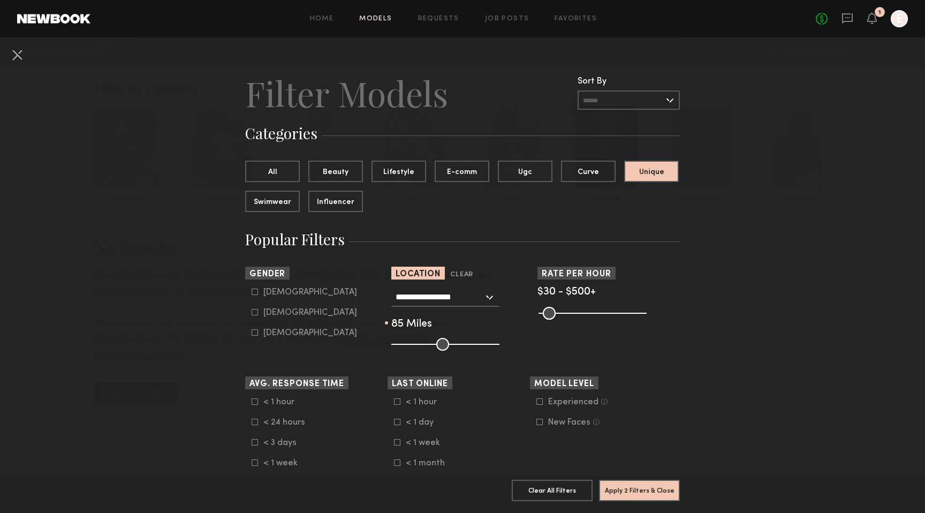
type input "***"
click at [494, 343] on input "range" at bounding box center [445, 344] width 108 height 13
click at [644, 492] on button "Apply 2 Filters & Close" at bounding box center [639, 489] width 81 height 21
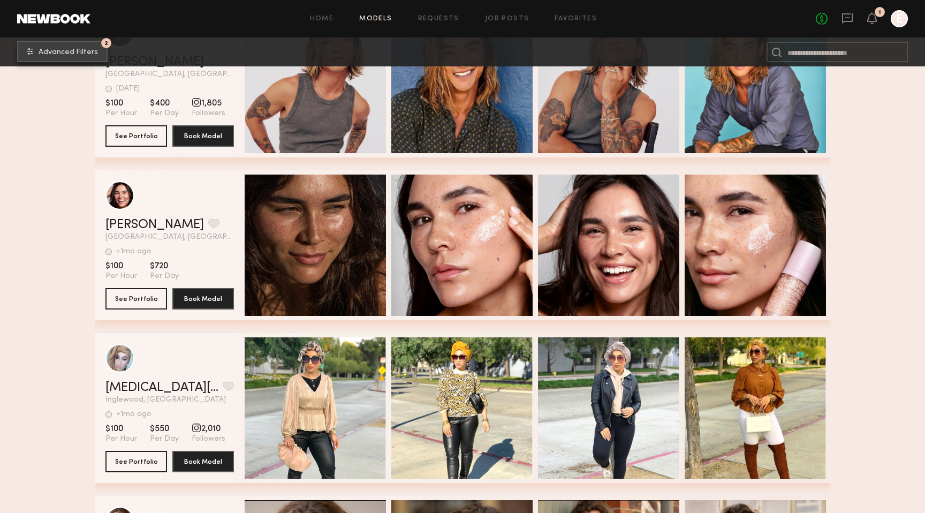
scroll to position [240, 0]
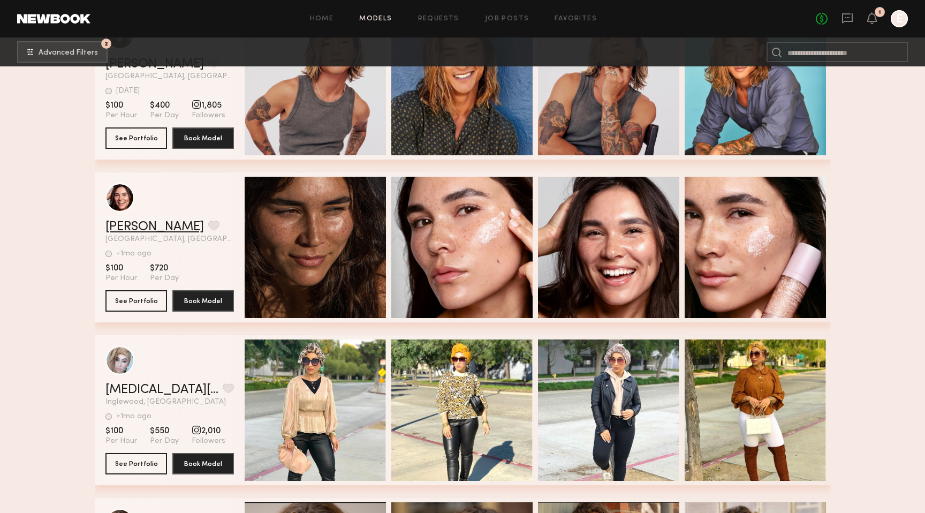
click at [139, 225] on link "[PERSON_NAME]" at bounding box center [154, 227] width 99 height 13
click at [141, 227] on link "[PERSON_NAME]" at bounding box center [154, 227] width 99 height 13
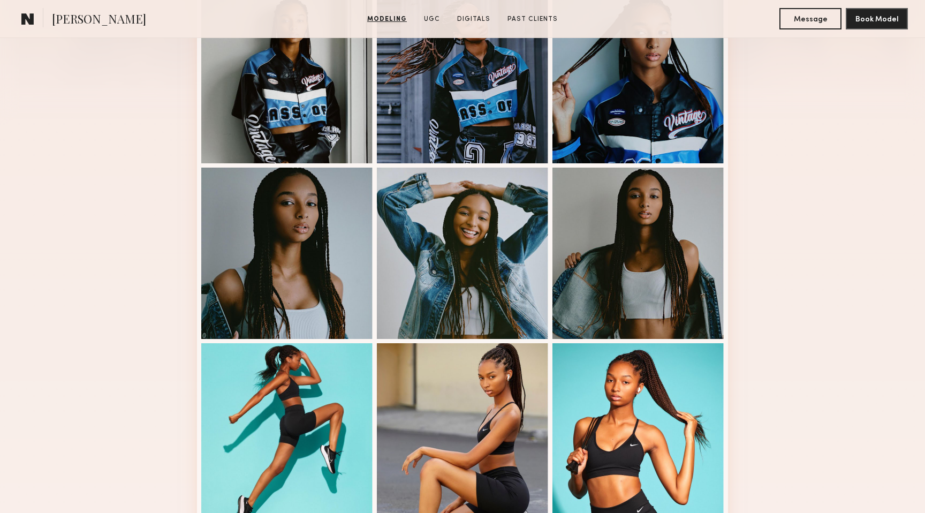
scroll to position [327, 0]
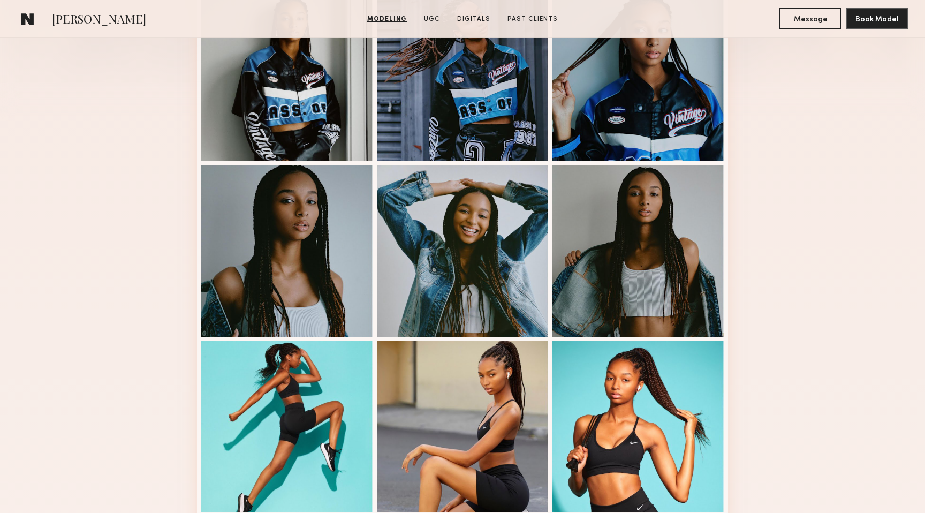
click at [782, 280] on div "Modeling Portfolio View More" at bounding box center [462, 336] width 925 height 834
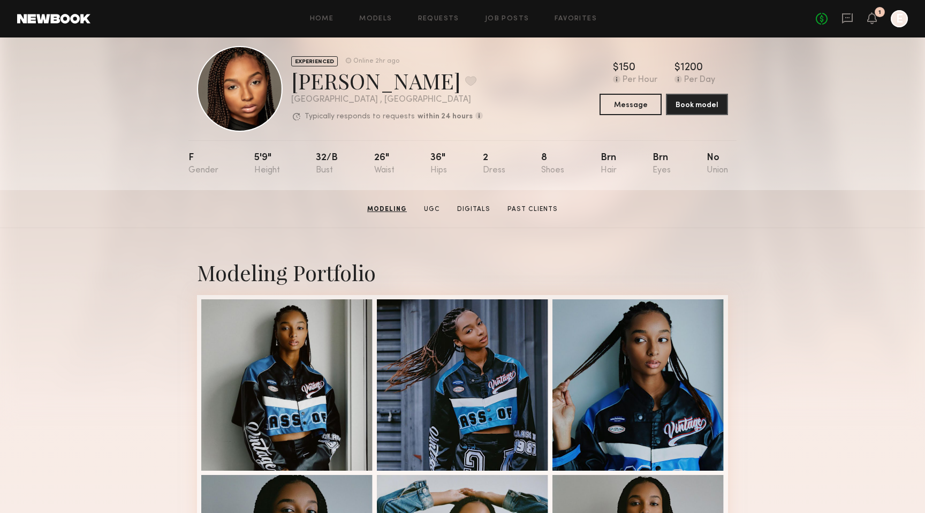
scroll to position [12, 0]
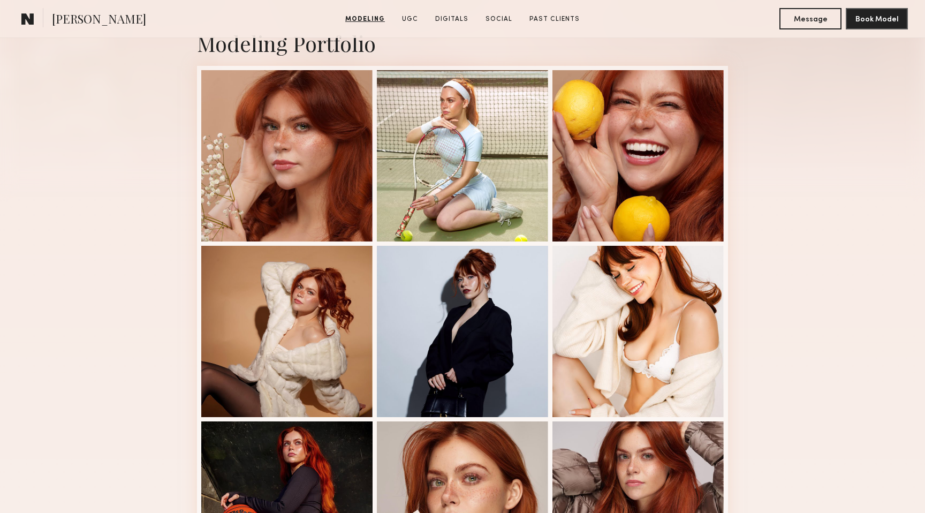
scroll to position [236, 0]
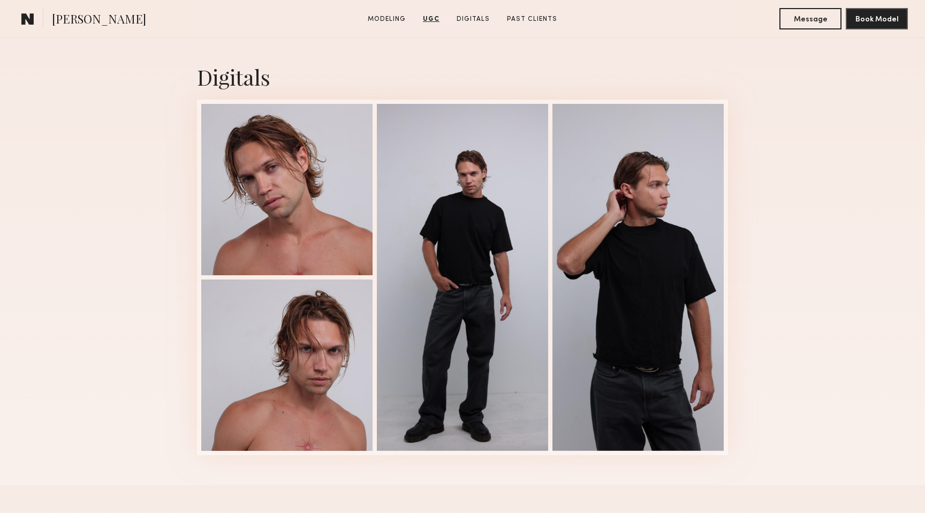
scroll to position [1361, 0]
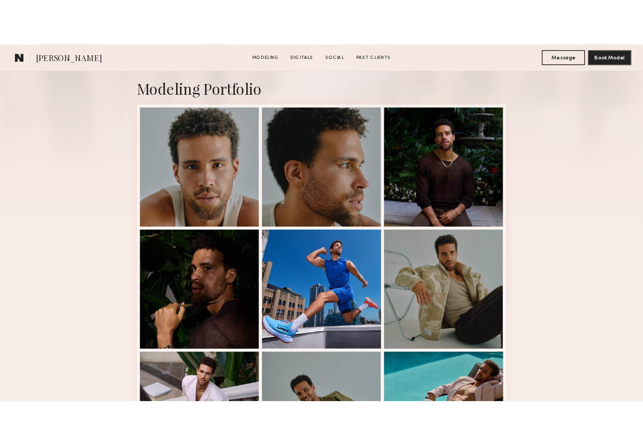
scroll to position [279, 0]
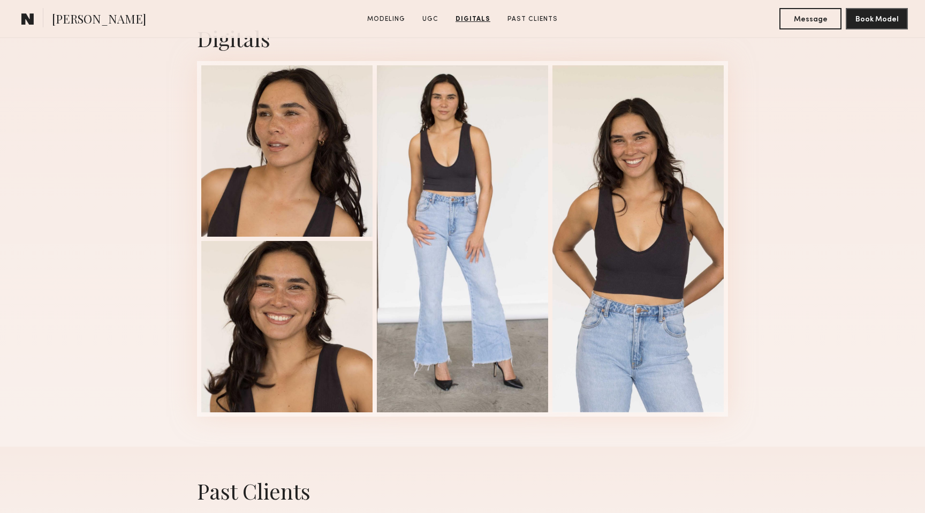
scroll to position [1391, 0]
